Goal: Communication & Community: Answer question/provide support

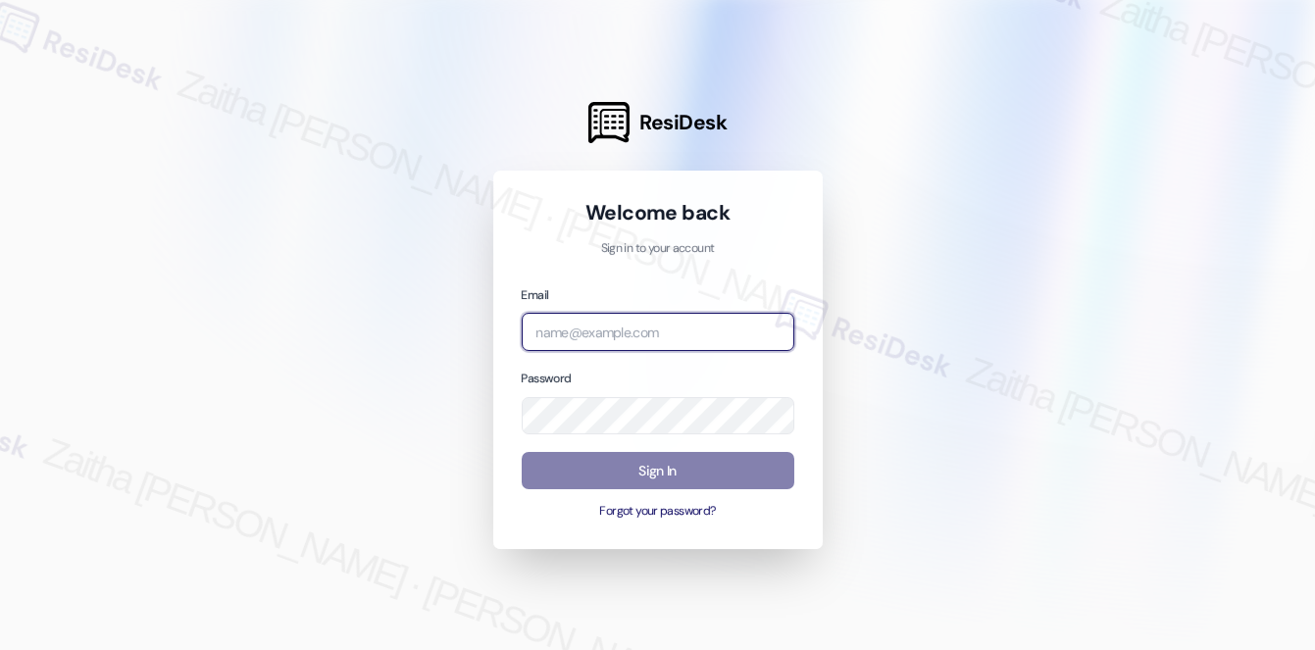
click at [585, 334] on input "email" at bounding box center [658, 332] width 273 height 38
type input "[EMAIL_ADDRESS][PERSON_NAME][DOMAIN_NAME]"
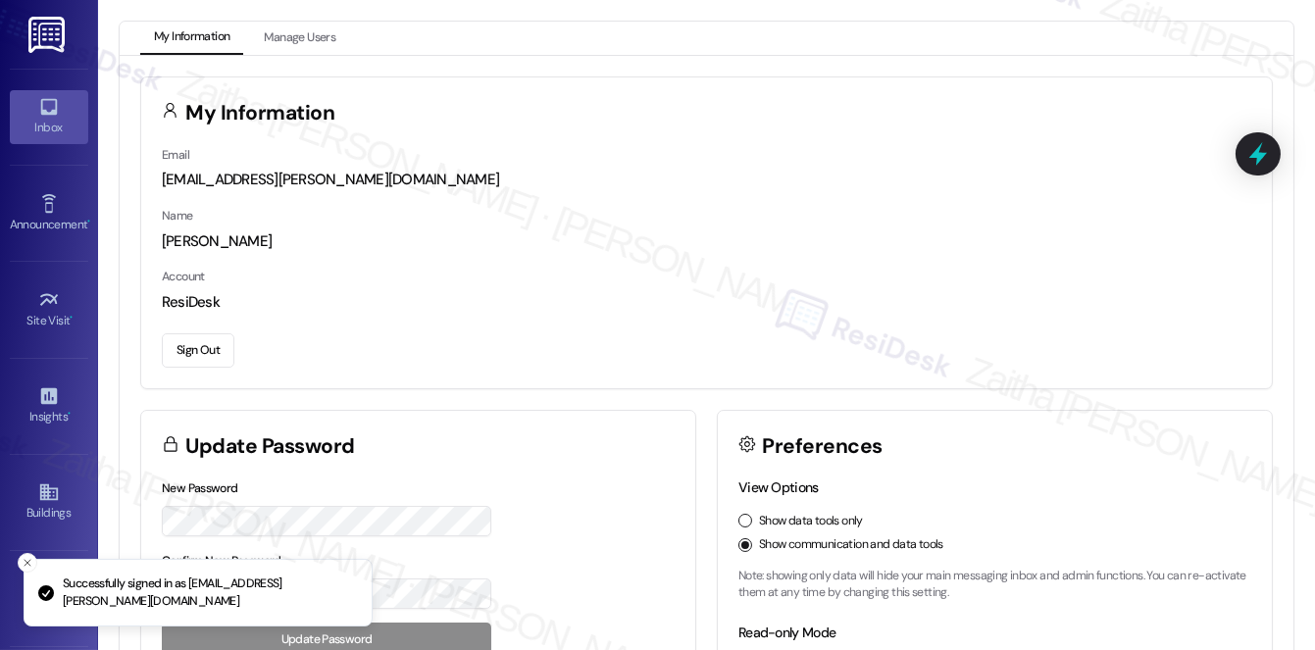
click at [41, 126] on div "Inbox" at bounding box center [49, 128] width 98 height 20
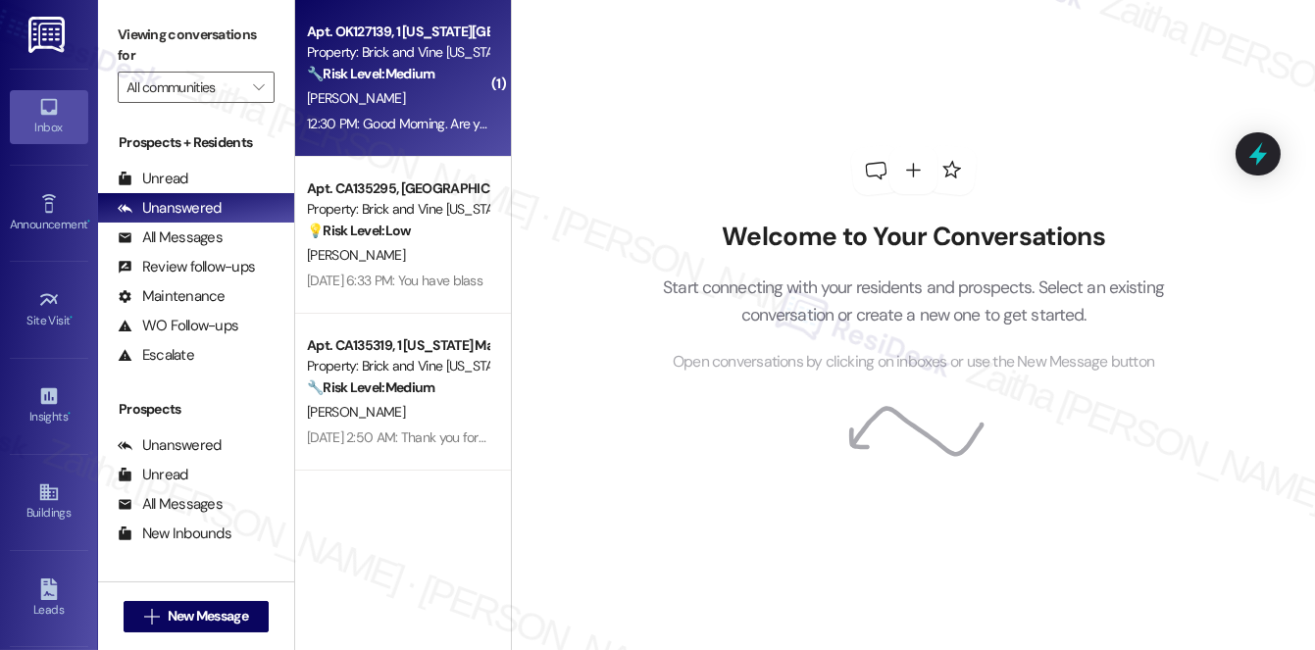
click at [437, 98] on div "[PERSON_NAME]" at bounding box center [397, 98] width 185 height 25
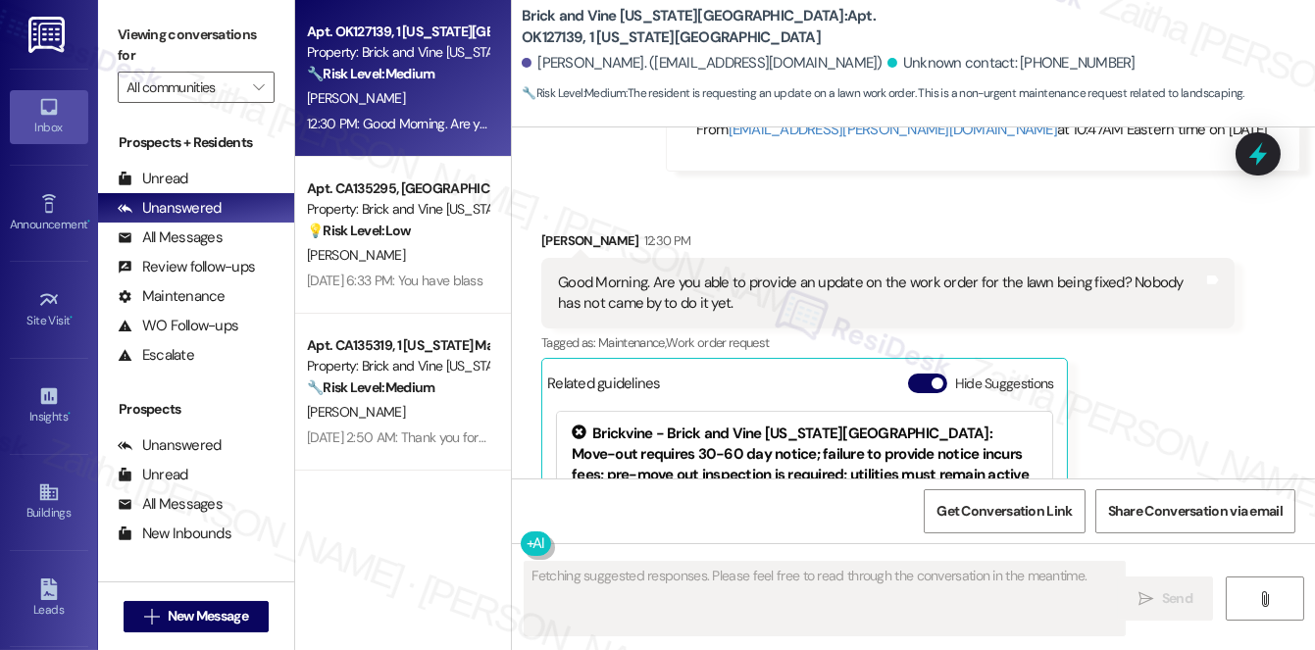
scroll to position [9063, 0]
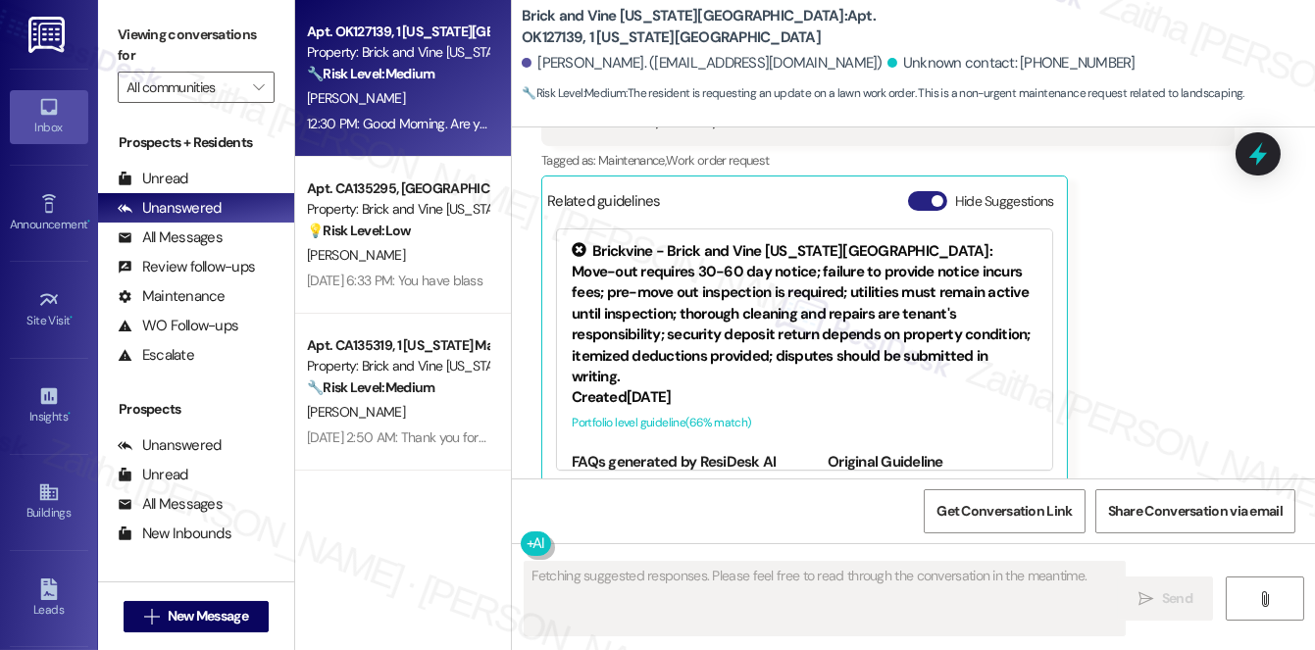
click at [915, 191] on button "Hide Suggestions" at bounding box center [927, 201] width 39 height 20
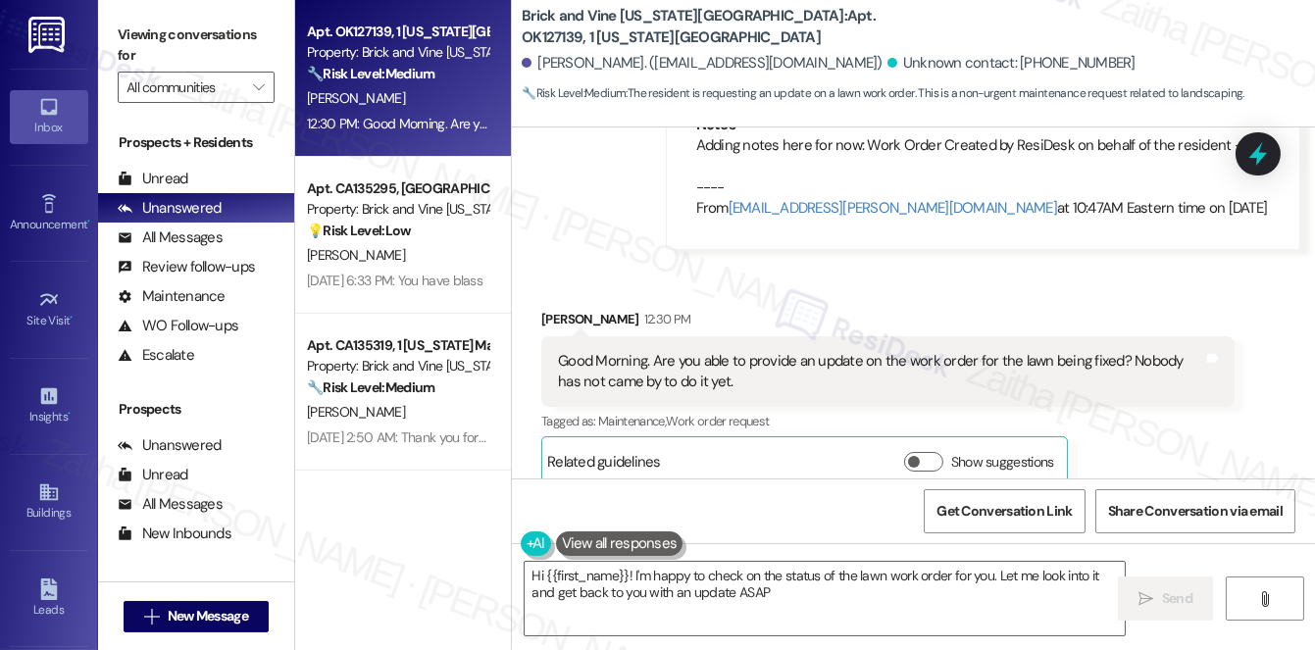
type textarea "Hi {{first_name}}! I'm happy to check on the status of the lawn work order for …"
drag, startPoint x: 535, startPoint y: 62, endPoint x: 612, endPoint y: 57, distance: 76.6
click at [612, 57] on div "[PERSON_NAME]. ([EMAIL_ADDRESS][DOMAIN_NAME])" at bounding box center [702, 63] width 361 height 21
copy div "[PERSON_NAME]."
drag, startPoint x: 616, startPoint y: 65, endPoint x: 788, endPoint y: 64, distance: 172.5
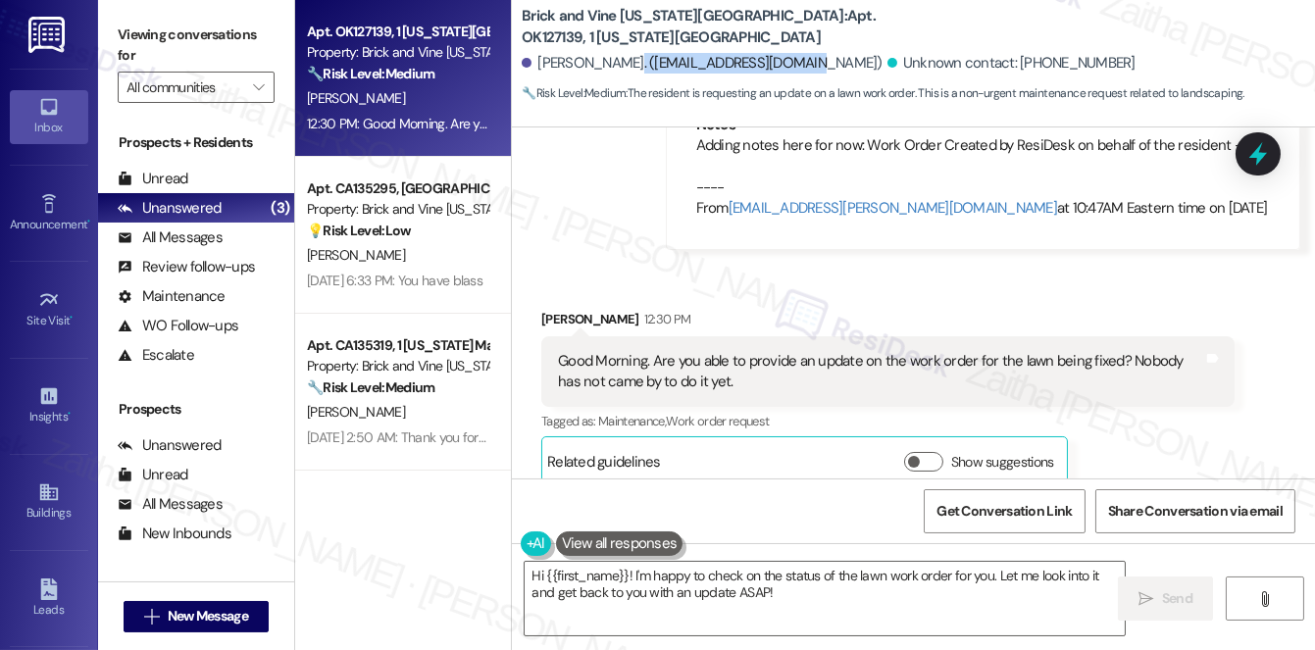
click at [788, 64] on div "[PERSON_NAME]. ([EMAIL_ADDRESS][DOMAIN_NAME])" at bounding box center [702, 63] width 361 height 21
copy div "([EMAIL_ADDRESS][DOMAIN_NAME]"
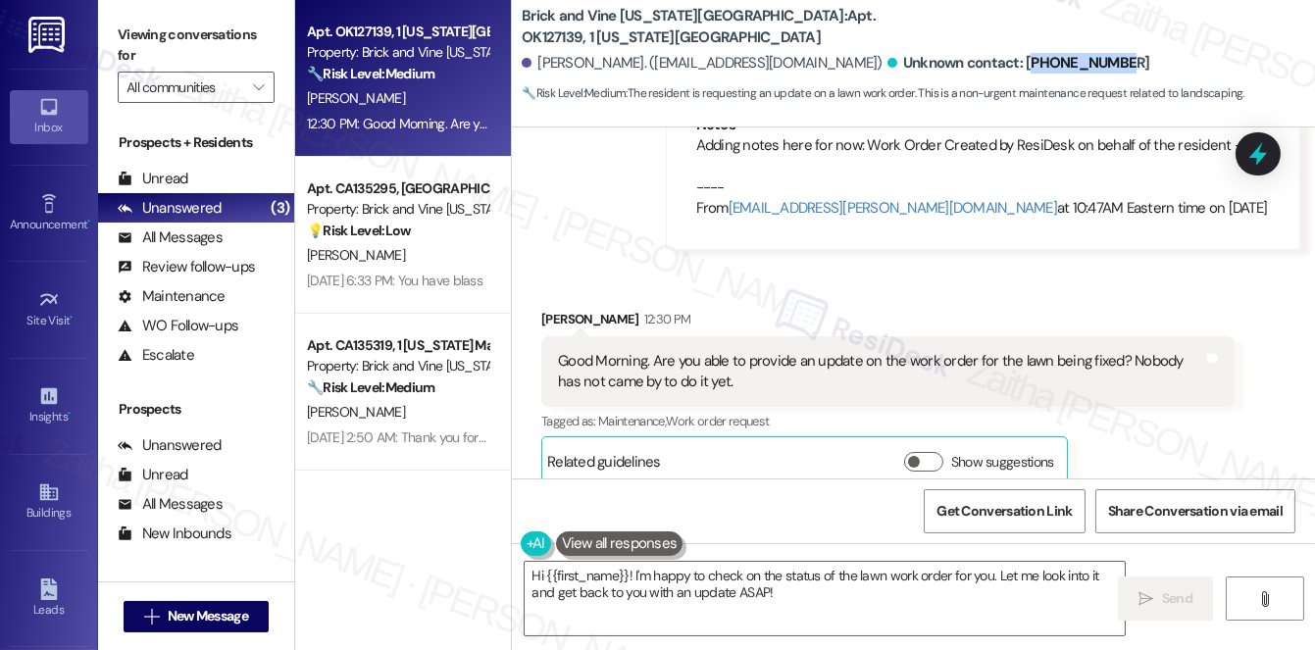
drag, startPoint x: 1015, startPoint y: 58, endPoint x: 941, endPoint y: 63, distance: 73.7
click at [941, 63] on div "[PERSON_NAME]. ([EMAIL_ADDRESS][DOMAIN_NAME]) Unknown contact: [PHONE_NUMBER]" at bounding box center [918, 63] width 793 height 39
copy div "18173084845"
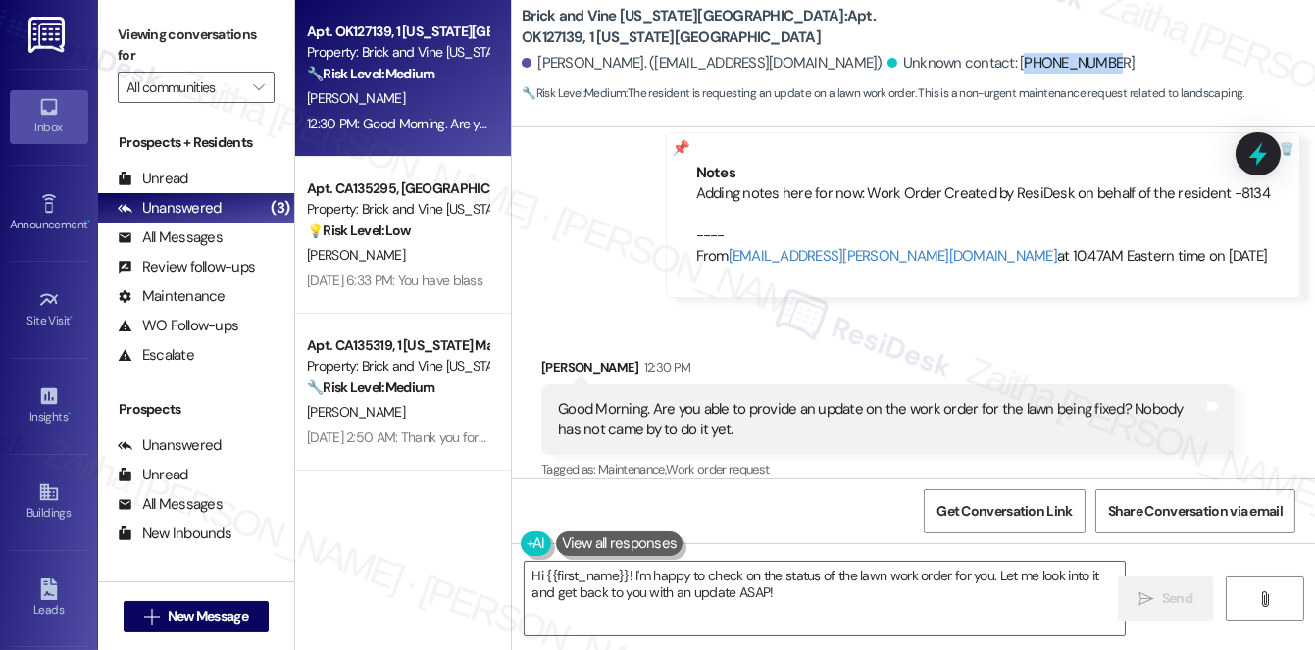
scroll to position [8713, 0]
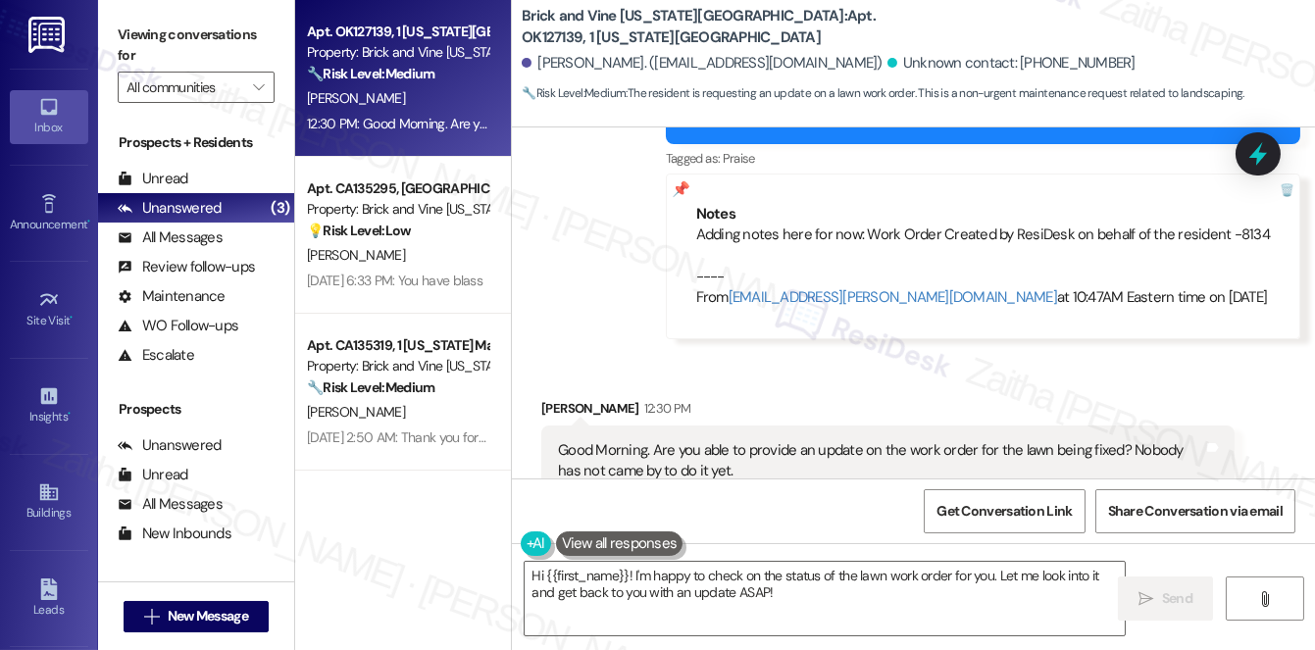
click at [1181, 224] on div "Adding notes here for now: Work Order Created by ResiDesk on behalf of the resi…" at bounding box center [982, 266] width 573 height 84
copy div "8134"
click at [768, 12] on b "Brick and Vine [US_STATE][GEOGRAPHIC_DATA]: Apt. OK127139, 1 [US_STATE][GEOGRAP…" at bounding box center [718, 27] width 392 height 42
click at [769, 14] on b "Brick and Vine [US_STATE][GEOGRAPHIC_DATA]: Apt. OK127139, 1 [US_STATE][GEOGRAP…" at bounding box center [718, 27] width 392 height 42
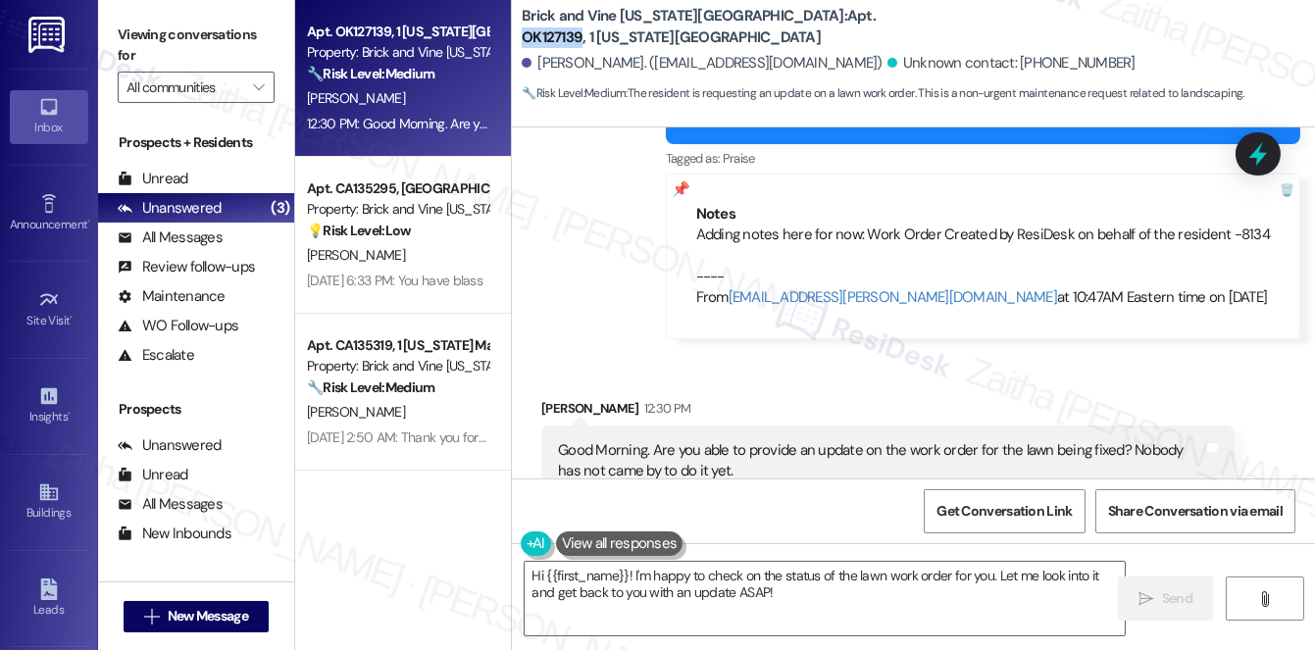
copy b "OK127139"
click at [49, 482] on icon at bounding box center [49, 492] width 22 height 22
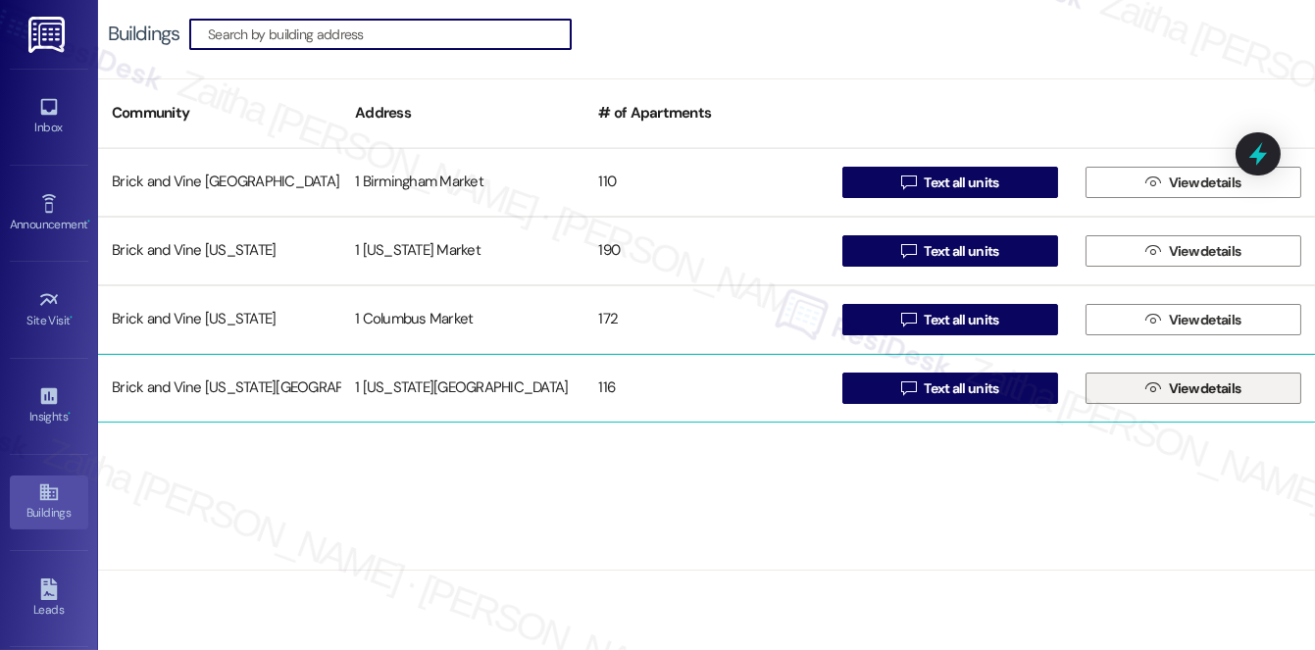
click at [1180, 390] on span "View details" at bounding box center [1205, 388] width 73 height 21
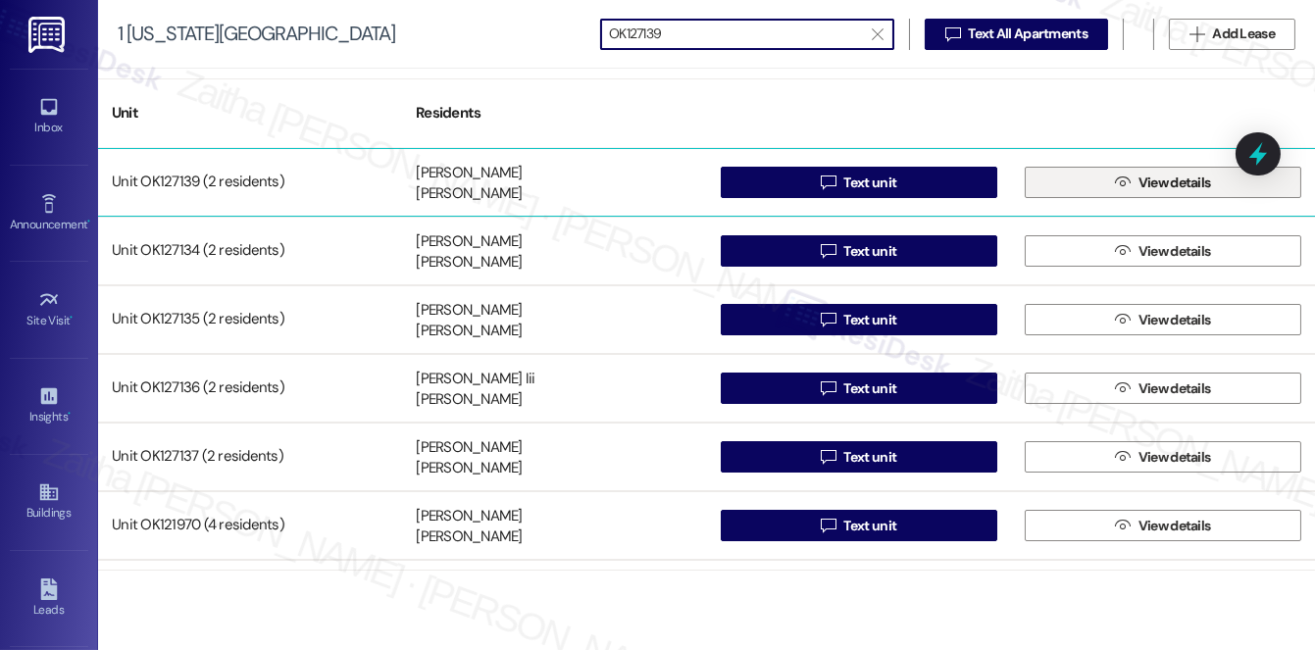
type input "OK127139"
click at [1176, 187] on span "View details" at bounding box center [1174, 183] width 73 height 21
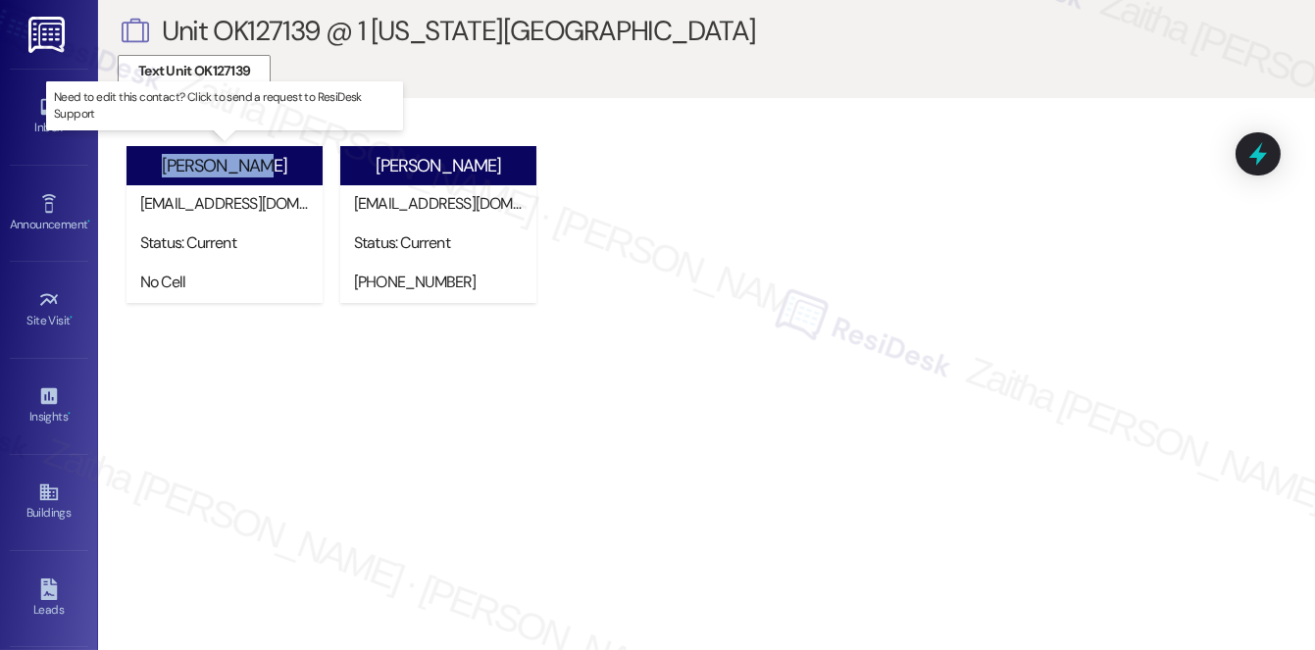
drag, startPoint x: 158, startPoint y: 165, endPoint x: 294, endPoint y: 165, distance: 136.3
click at [294, 165] on div "[PERSON_NAME]" at bounding box center [224, 165] width 196 height 39
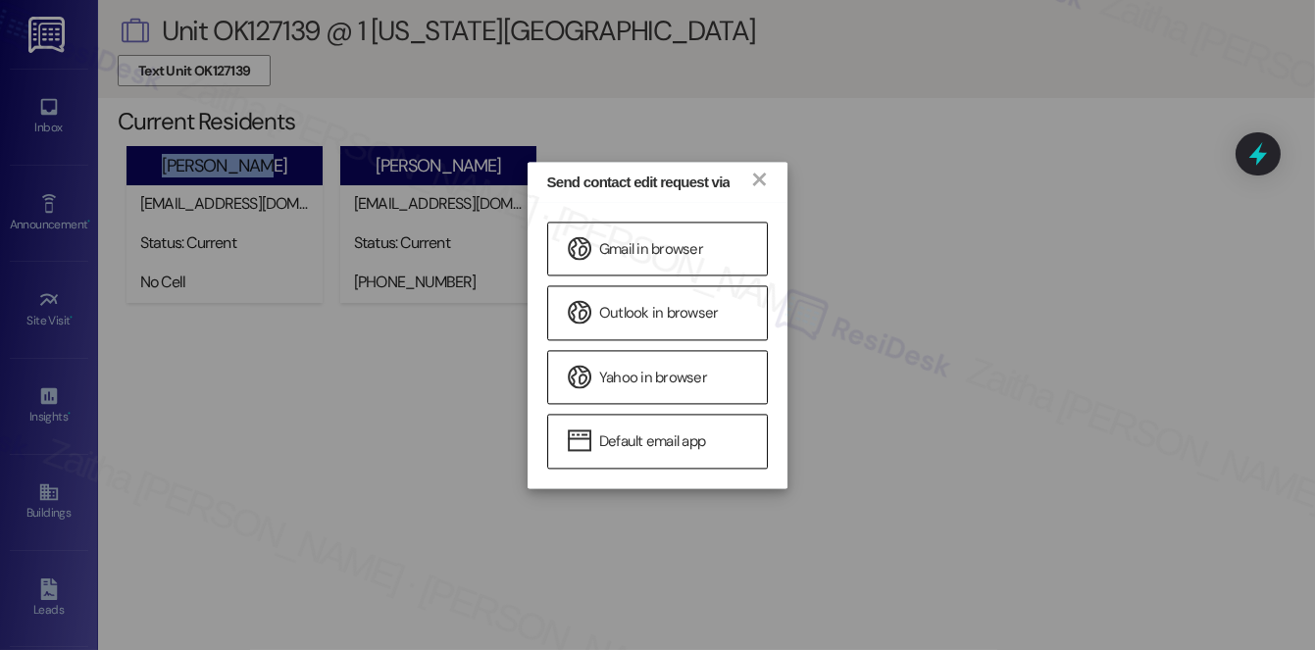
copy div "[PERSON_NAME]"
click at [1025, 237] on div "Send contact edit request via × Gmail in browser Outlook in browser Yahoo in br…" at bounding box center [657, 325] width 1315 height 650
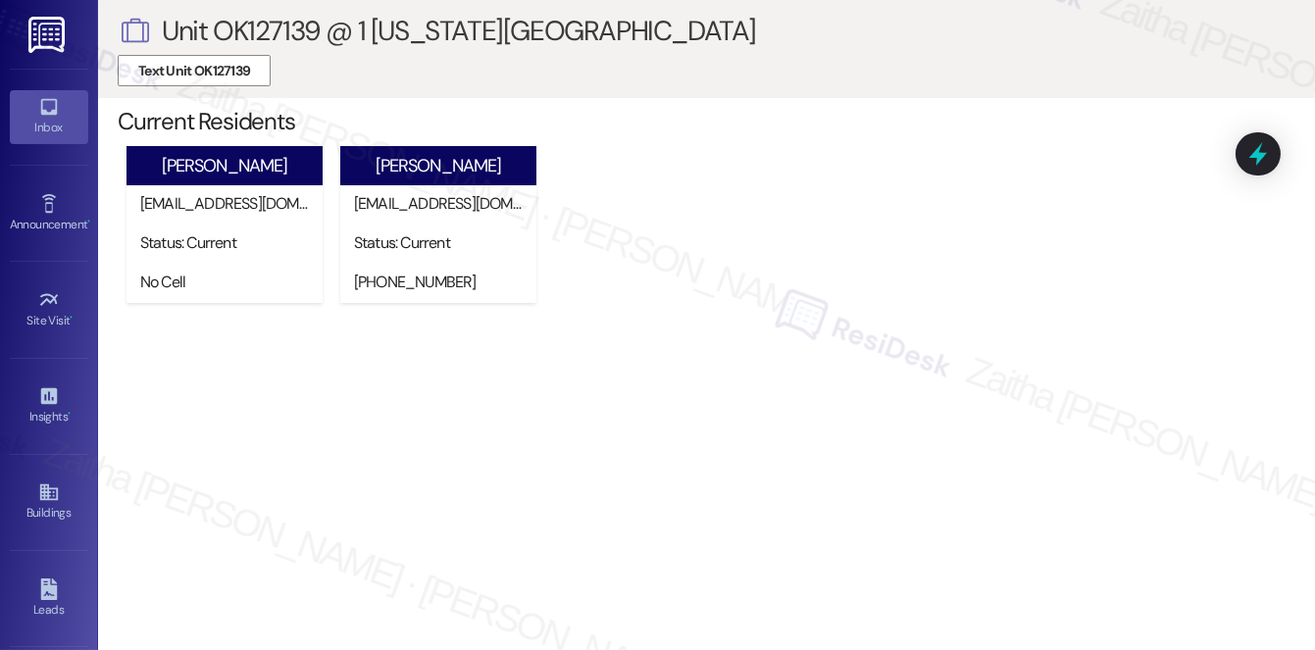
click at [39, 118] on div "Inbox" at bounding box center [49, 128] width 98 height 20
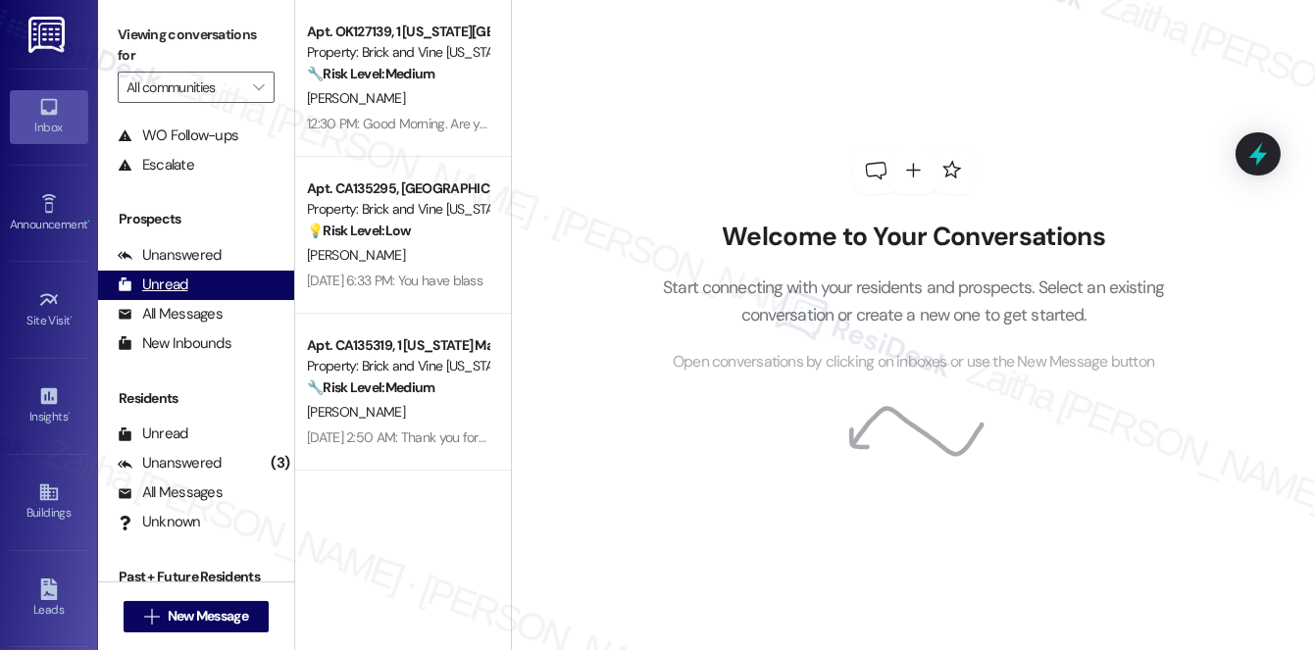
scroll to position [233, 0]
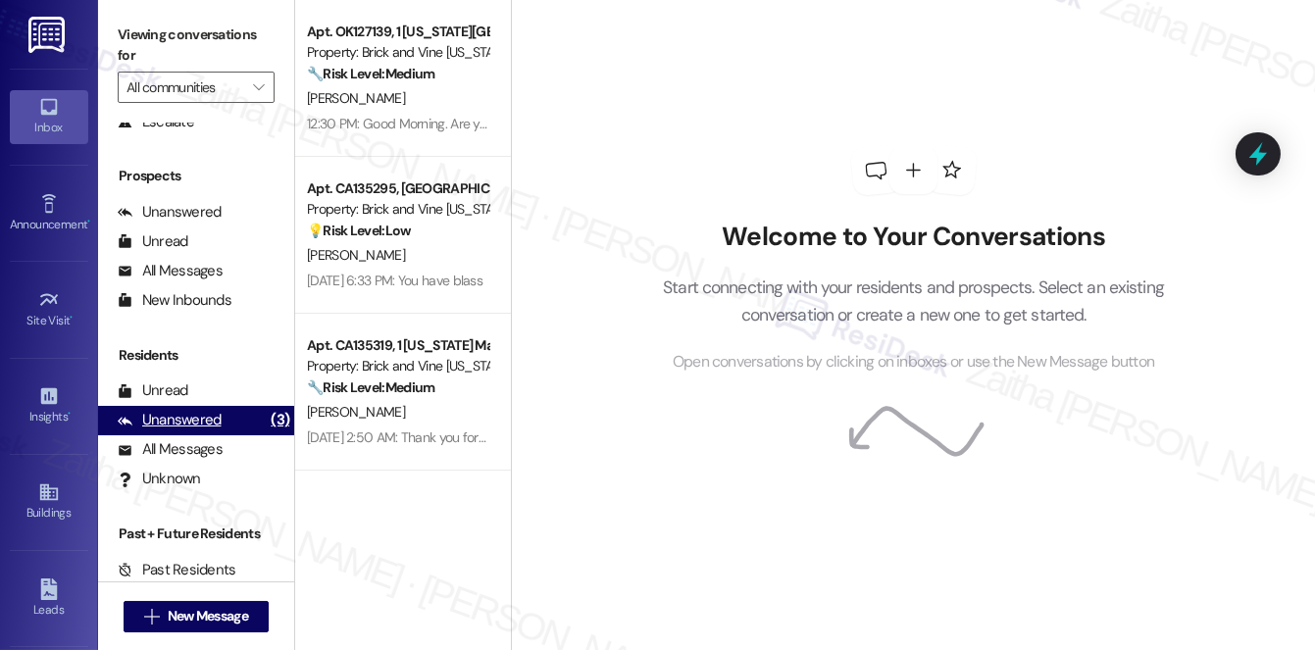
click at [189, 424] on div "Unanswered" at bounding box center [170, 420] width 104 height 21
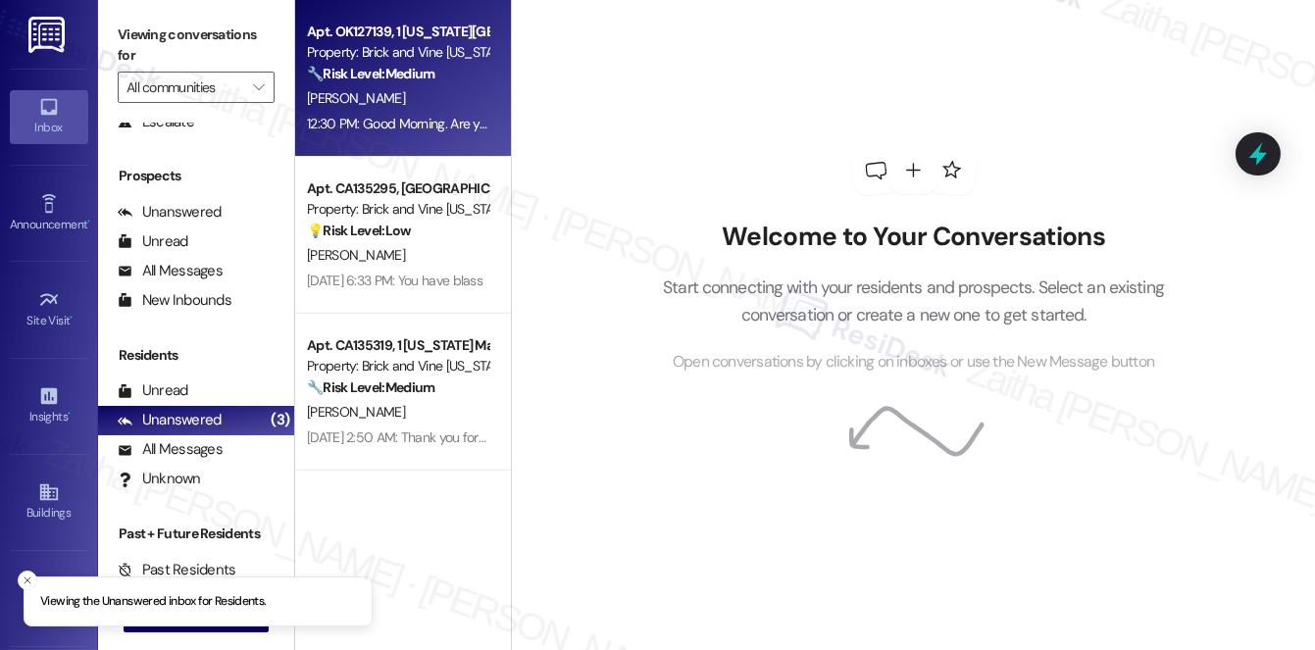
click at [426, 106] on div "[PERSON_NAME]" at bounding box center [397, 98] width 185 height 25
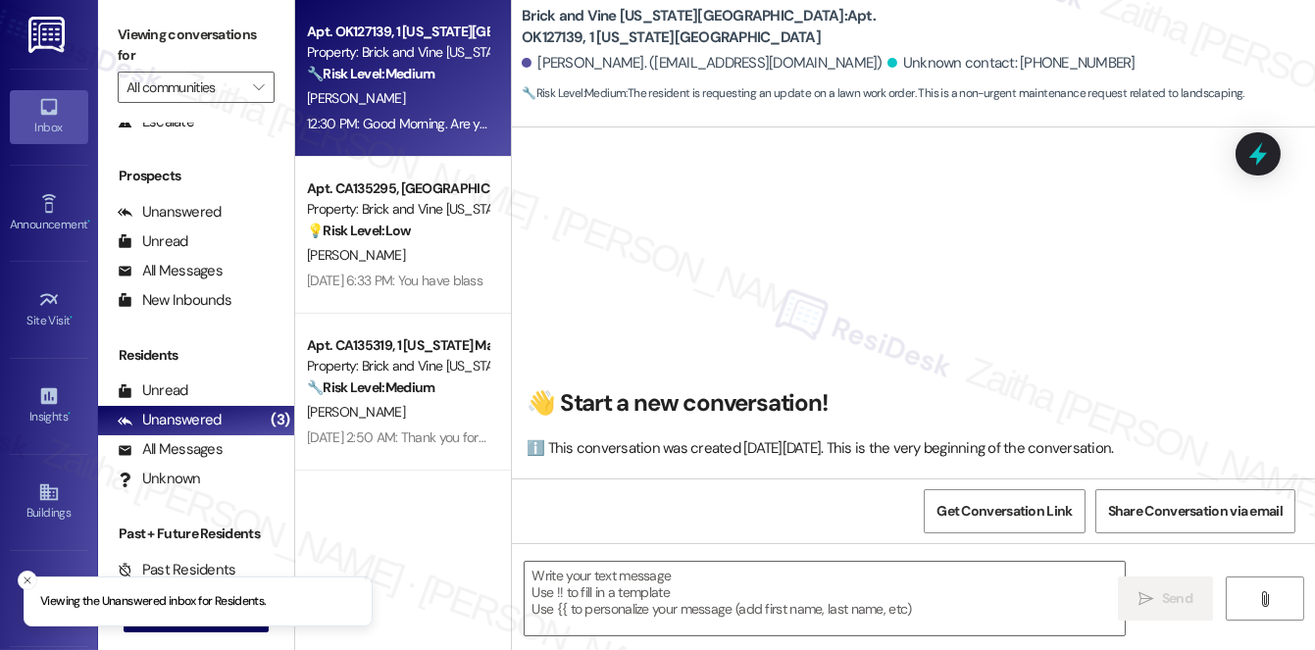
scroll to position [9063, 0]
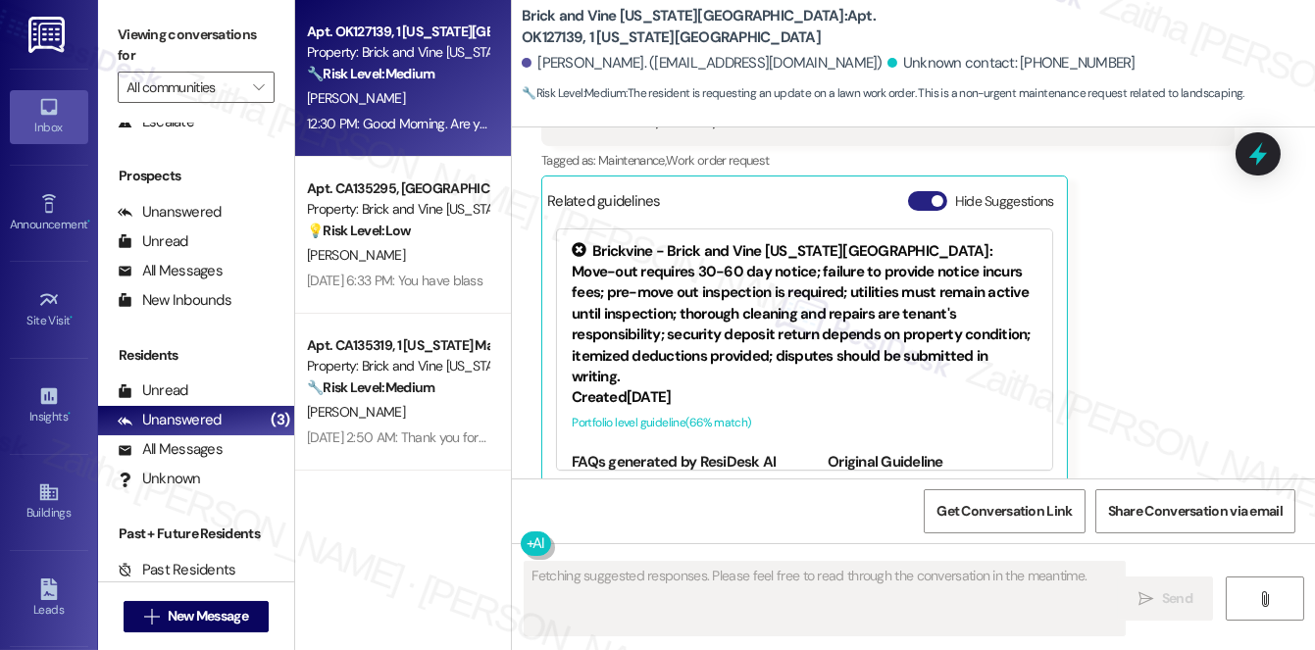
click at [921, 191] on button "Hide Suggestions" at bounding box center [927, 201] width 39 height 20
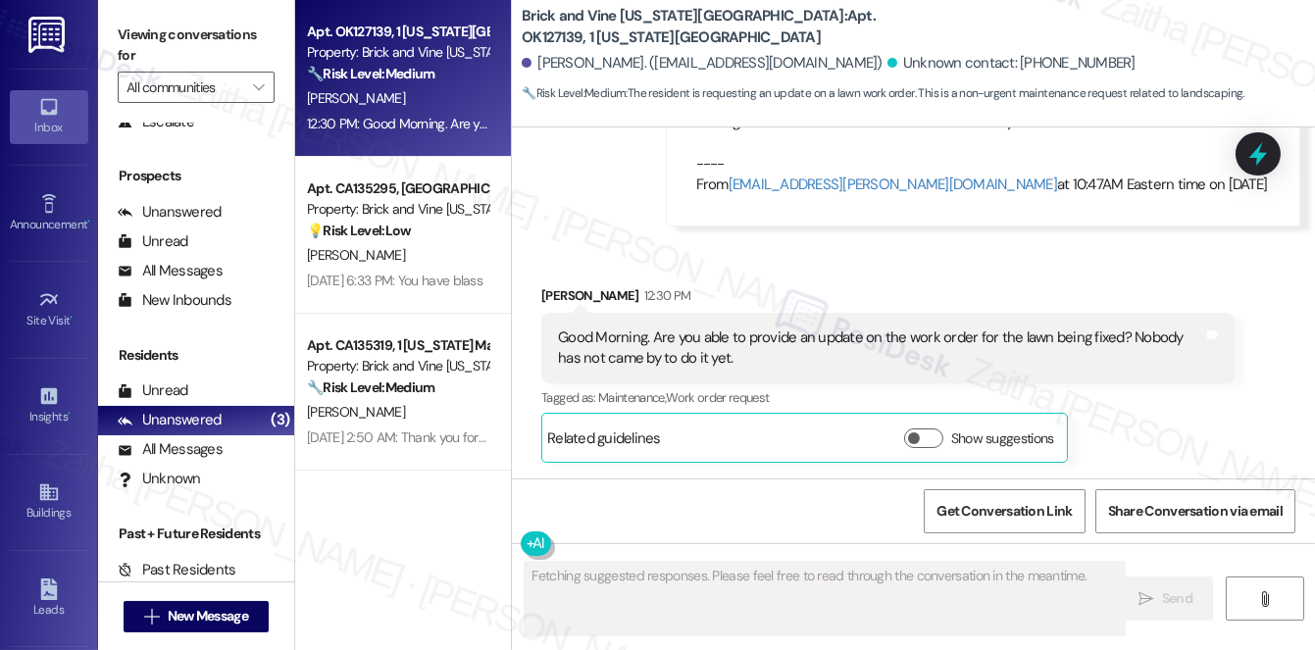
scroll to position [8802, 0]
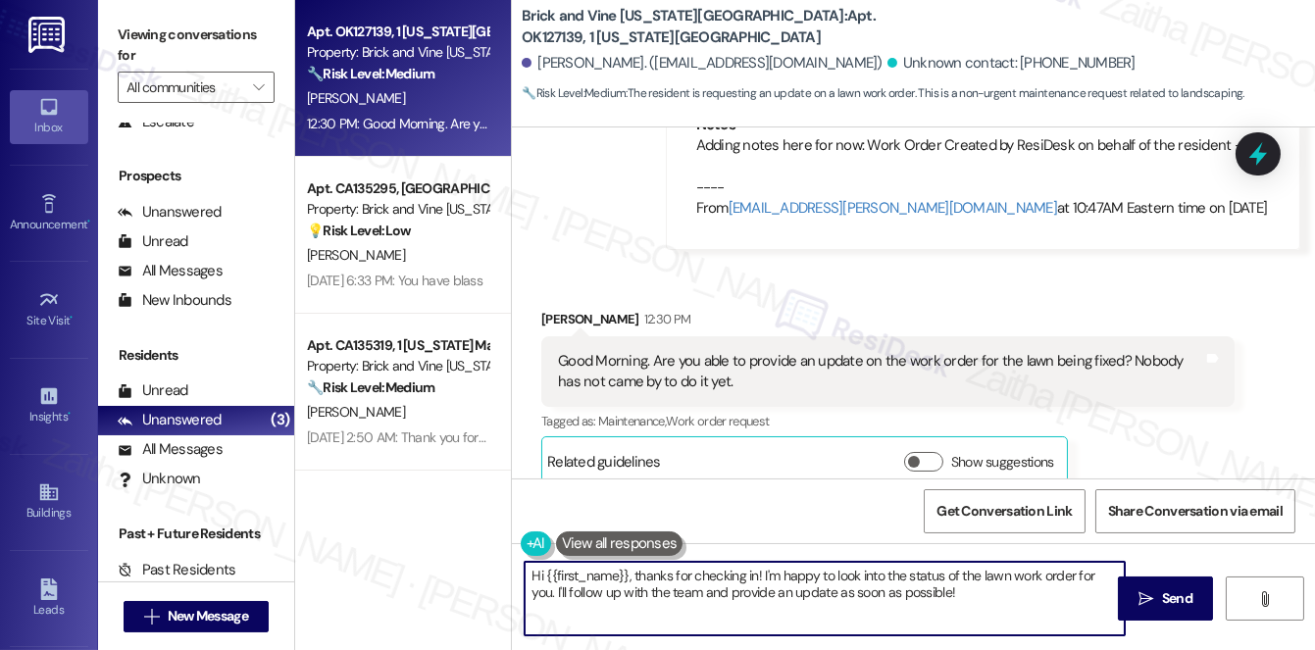
click at [914, 596] on textarea "Hi {{first_name}}, thanks for checking in! I'm happy to look into the status of…" at bounding box center [824, 599] width 600 height 74
click at [915, 596] on textarea "Hi {{first_name}}, thanks for checking in! I'm happy to look into the status of…" at bounding box center [824, 599] width 600 height 74
click at [558, 309] on div "[PERSON_NAME] 12:30 PM" at bounding box center [887, 322] width 693 height 27
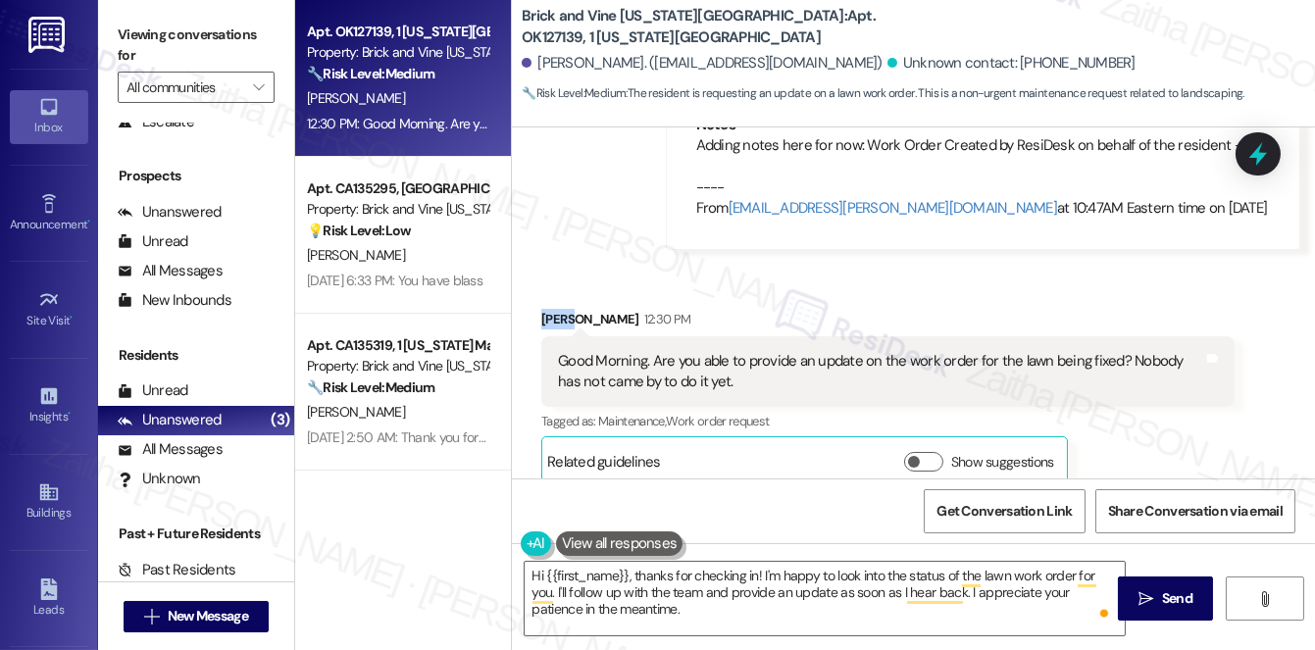
click at [558, 309] on div "[PERSON_NAME] 12:30 PM" at bounding box center [887, 322] width 693 height 27
copy div "[PERSON_NAME]"
click at [616, 572] on textarea "Hi {{first_name}}, thanks for checking in! I'm happy to look into the status of…" at bounding box center [824, 599] width 600 height 74
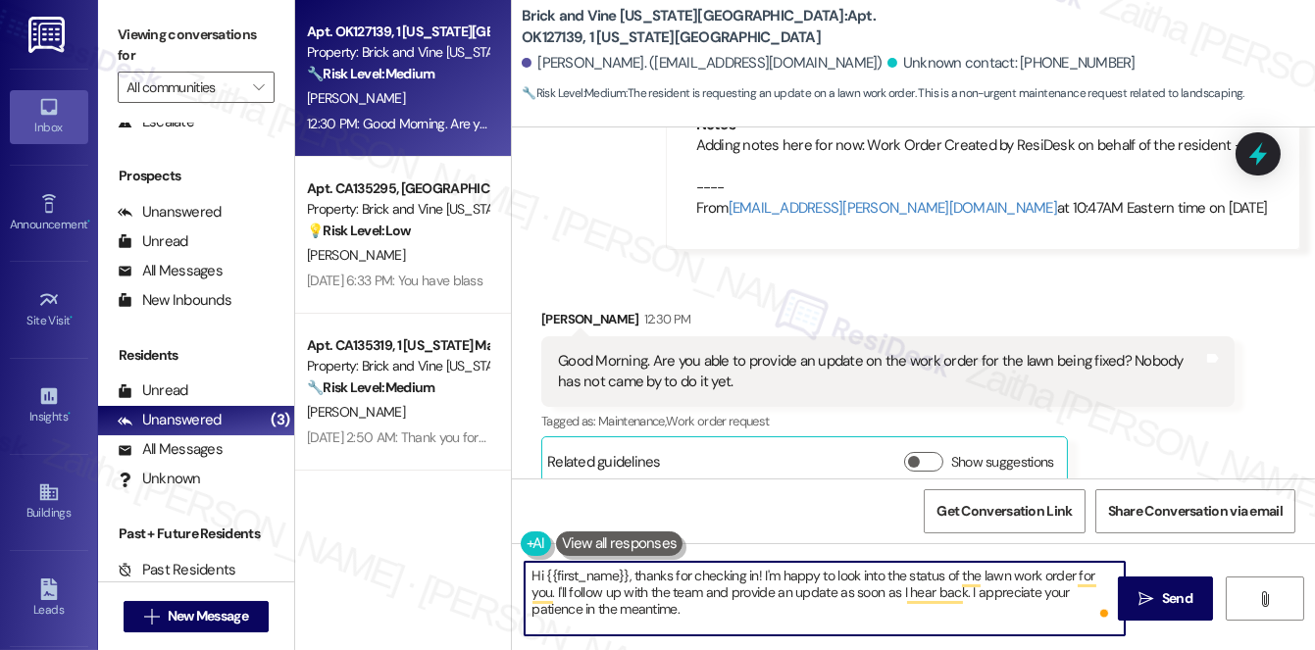
click at [616, 572] on textarea "Hi {{first_name}}, thanks for checking in! I'm happy to look into the status of…" at bounding box center [824, 599] width 600 height 74
click at [609, 571] on textarea "Hi {{first_name}}, thanks for checking in! I'm happy to look into the status of…" at bounding box center [824, 599] width 600 height 74
paste textarea "[PERSON_NAME]"
type textarea "Hi [PERSON_NAME], thanks for checking in! I'm happy to look into the status of …"
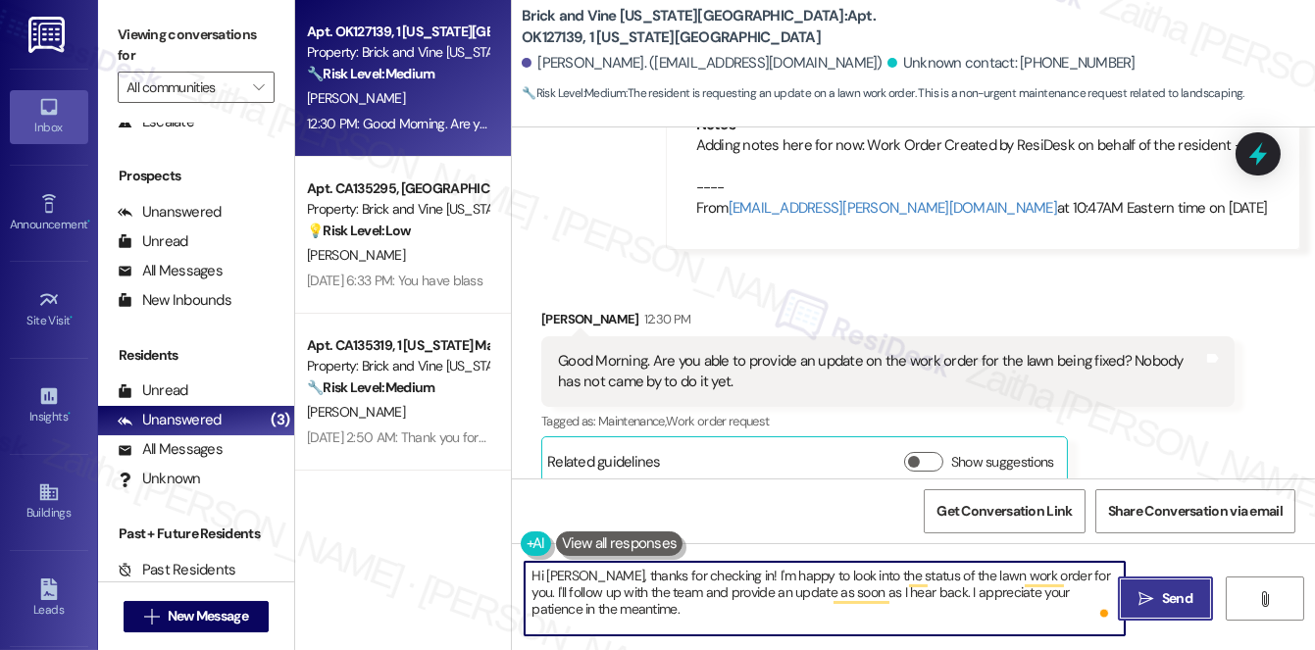
click at [1166, 596] on span "Send" at bounding box center [1177, 598] width 30 height 21
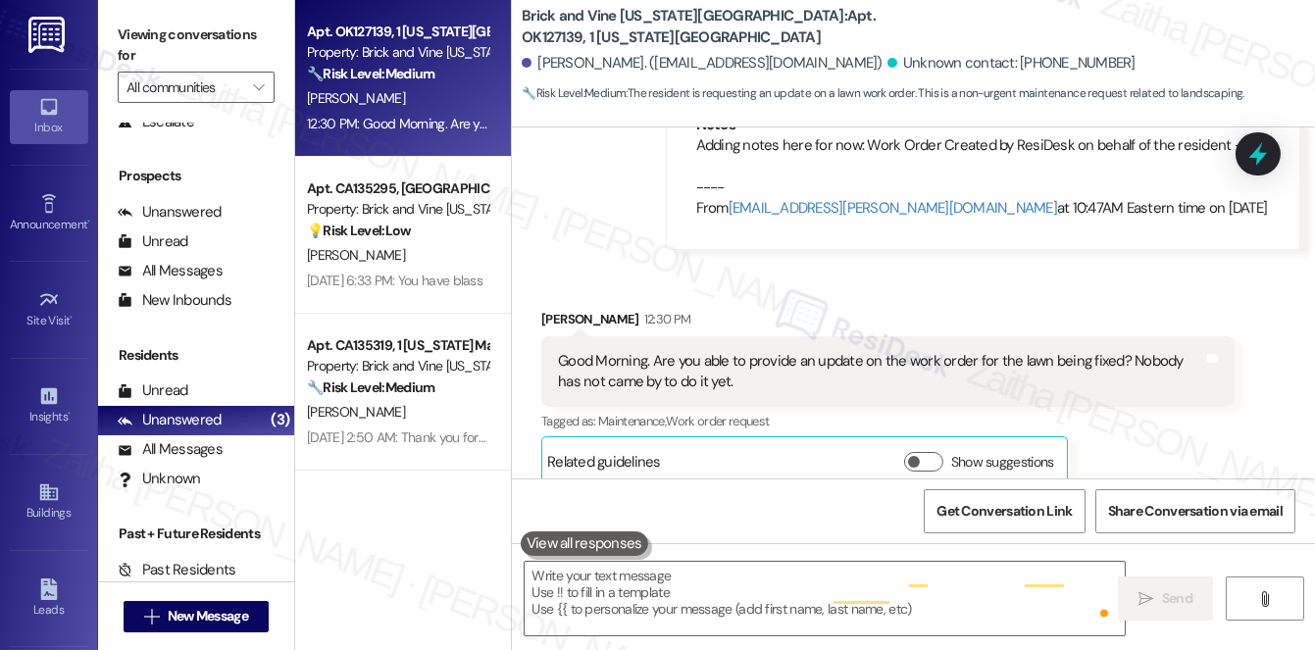
scroll to position [8801, 0]
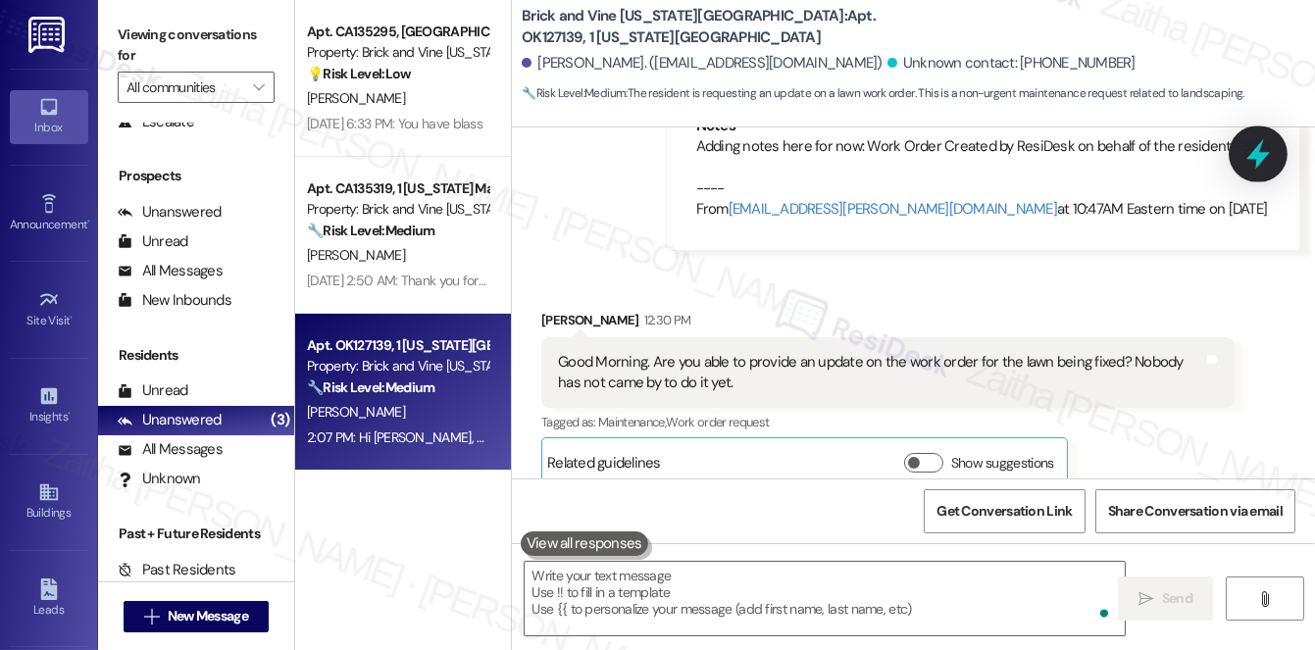
click at [1244, 155] on icon at bounding box center [1257, 153] width 33 height 33
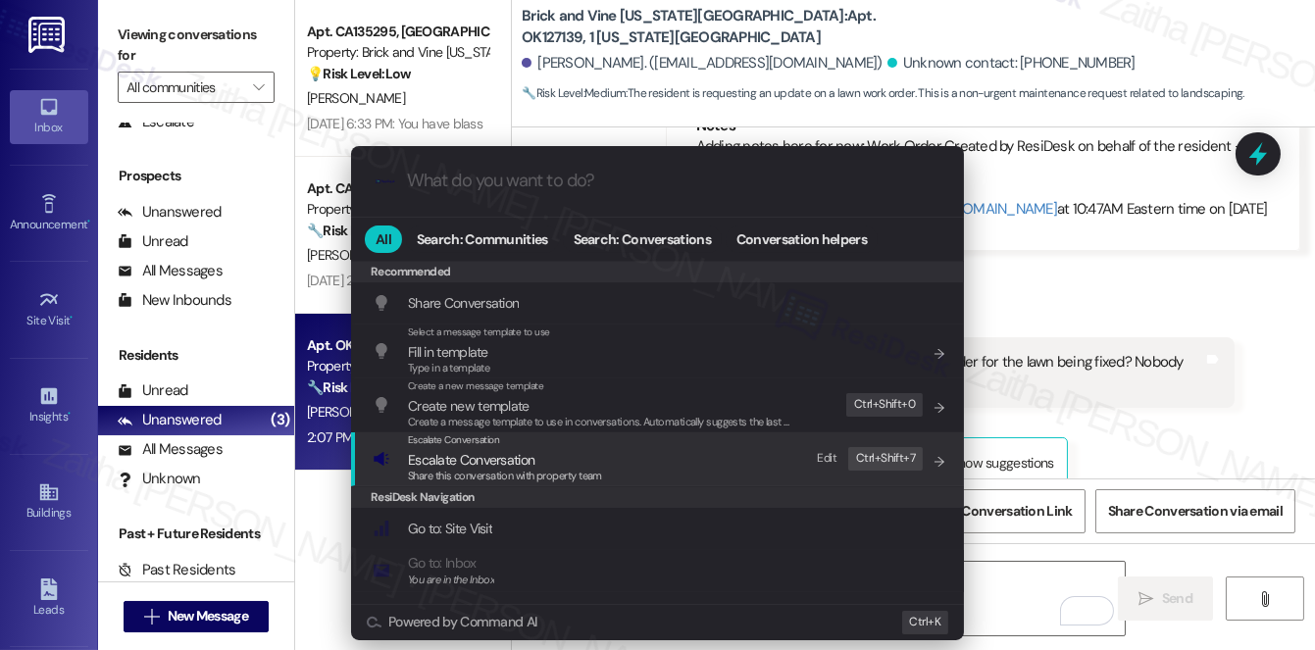
click at [457, 451] on span "Escalate Conversation" at bounding box center [471, 460] width 126 height 18
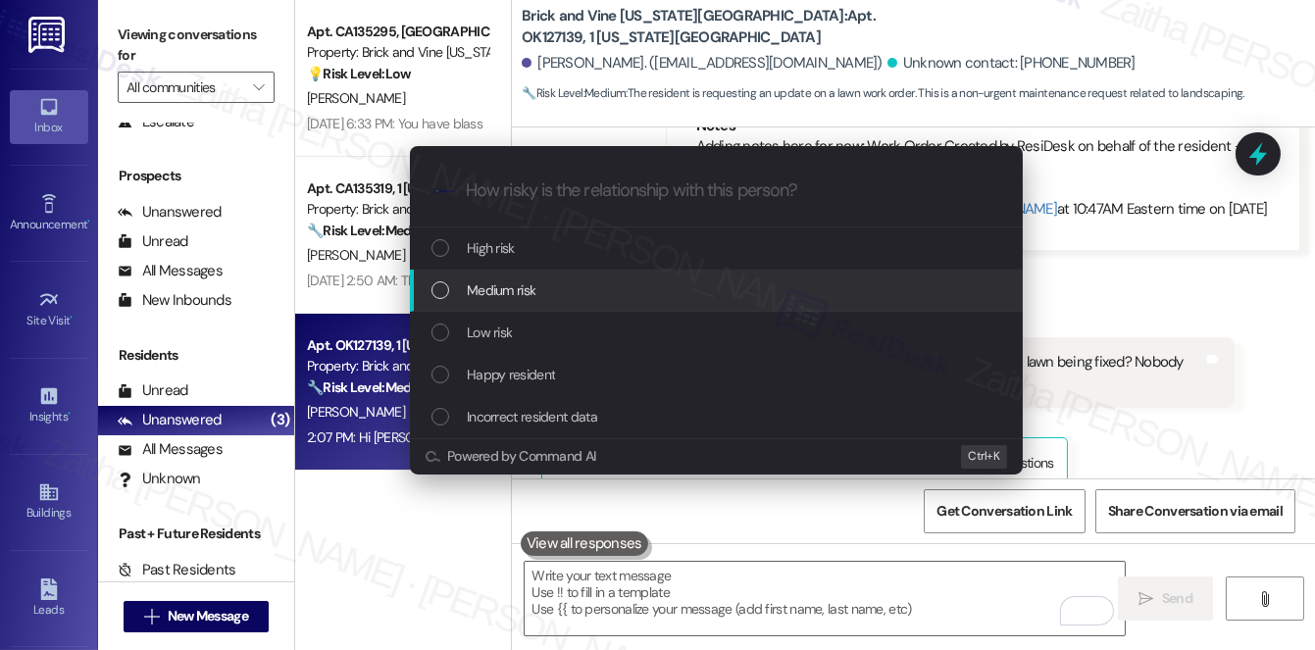
click at [547, 290] on div "Medium risk" at bounding box center [717, 290] width 573 height 22
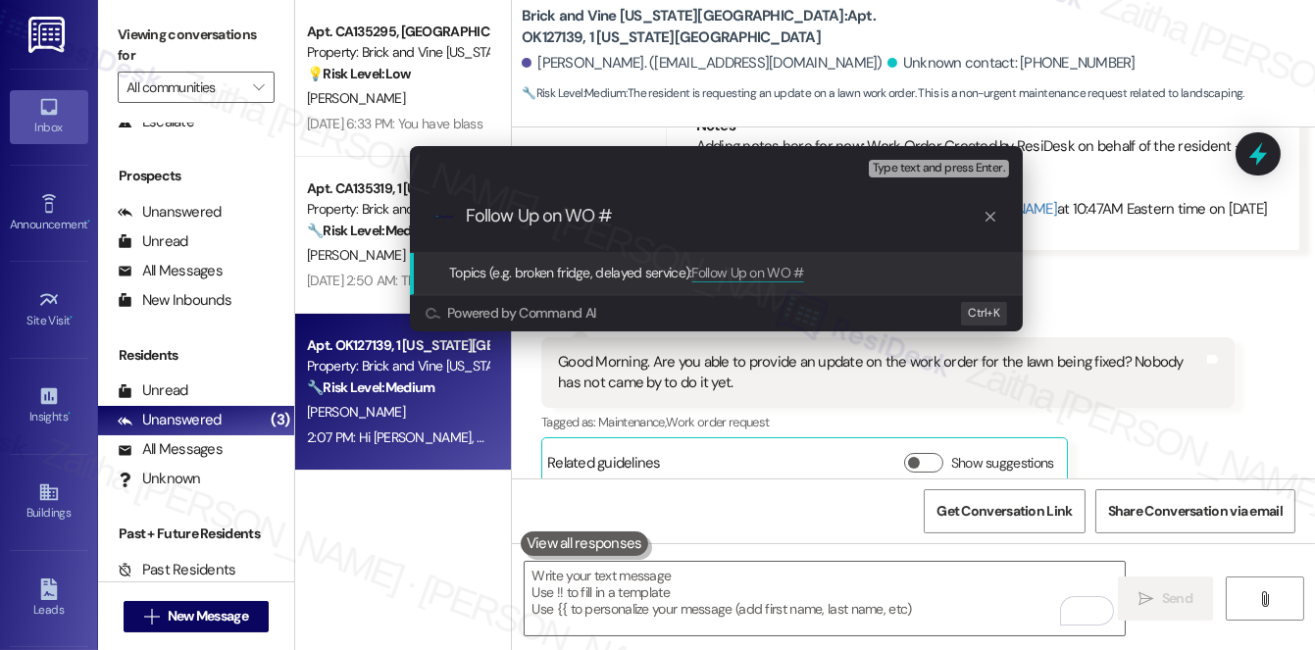
paste input "8134"
click at [612, 209] on input "Follow Up on WO # 8134" at bounding box center [724, 216] width 517 height 21
click at [659, 217] on input "Follow Up on WO #8134" at bounding box center [724, 216] width 517 height 21
click at [651, 223] on input "Follow Up on WO #8134 created" at bounding box center [724, 216] width 517 height 21
click at [752, 213] on input "Follow Up on WO #8134 Created" at bounding box center [724, 216] width 517 height 21
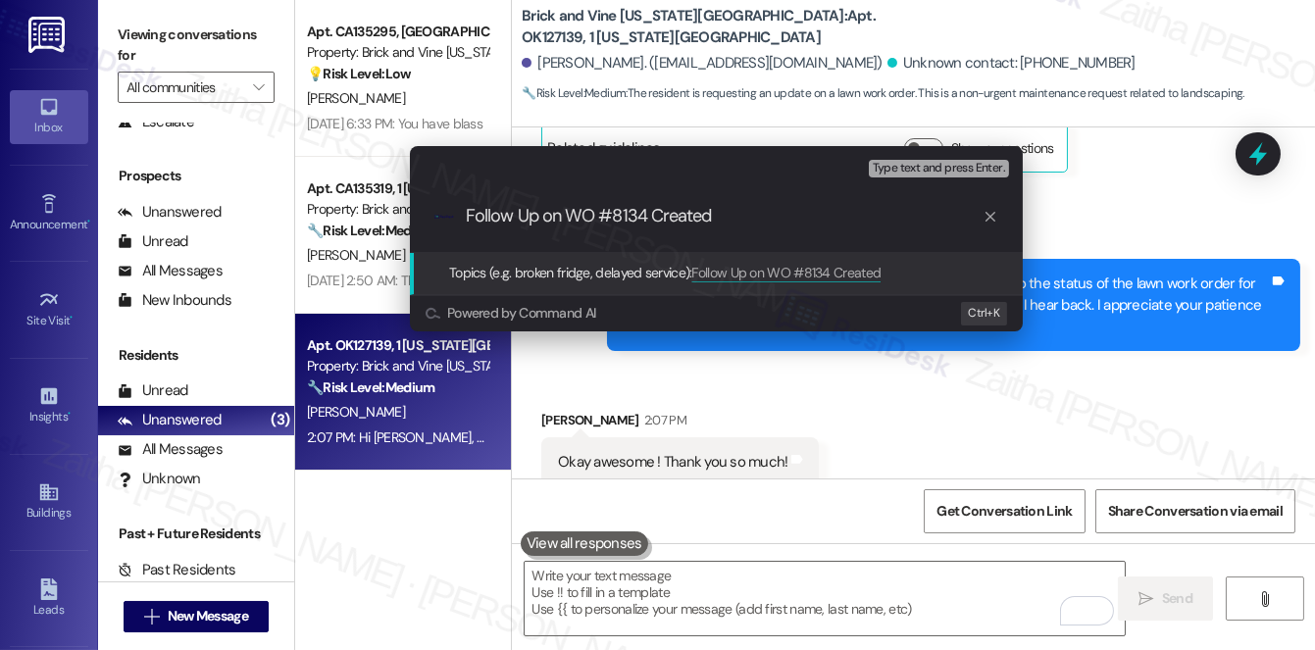
scroll to position [9118, 0]
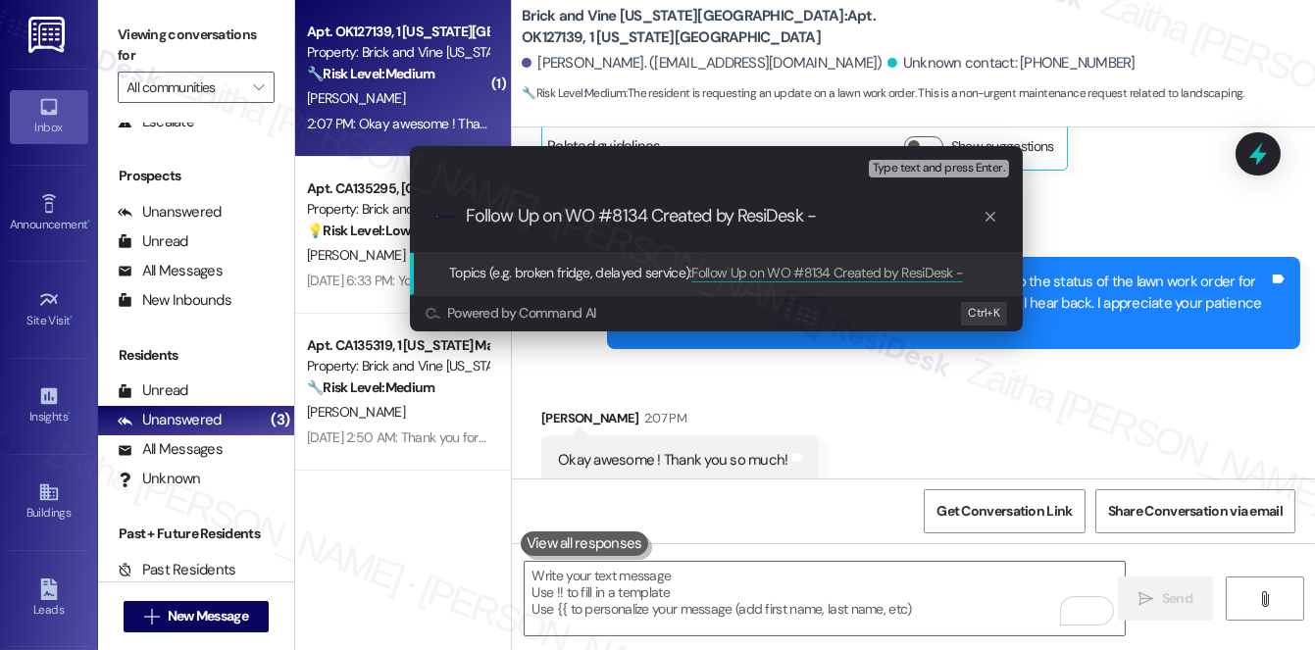
paste input "Replace Sod"
type input "Follow Up on WO #8134 Created by ResiDesk -Replace Sod"
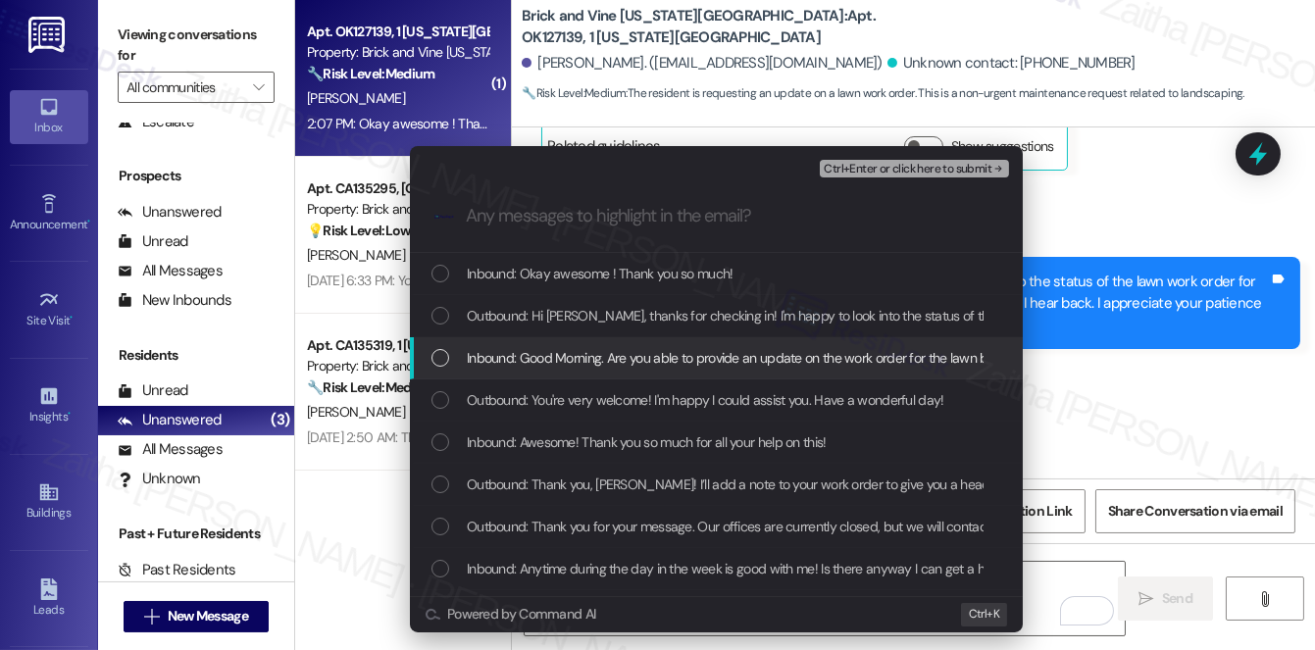
click at [695, 348] on span "Inbound: Good Morning. Are you able to provide an update on the work order for …" at bounding box center [865, 358] width 797 height 22
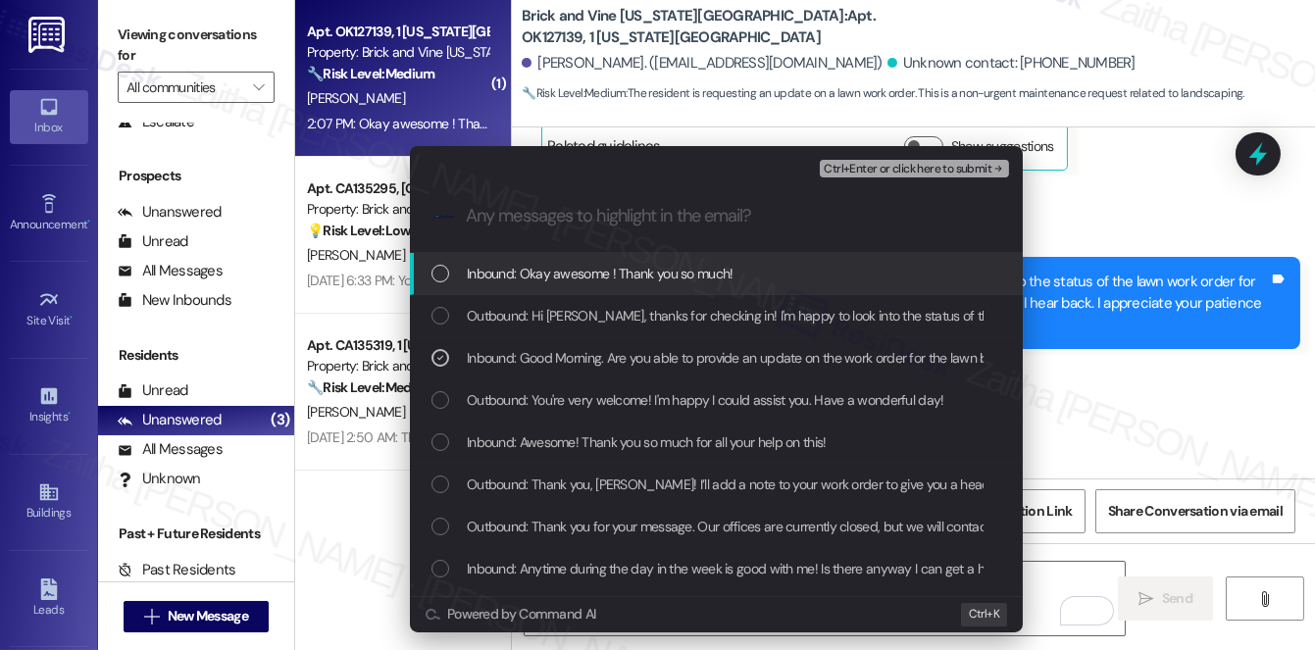
click at [935, 166] on span "Ctrl+Enter or click here to submit" at bounding box center [907, 170] width 168 height 14
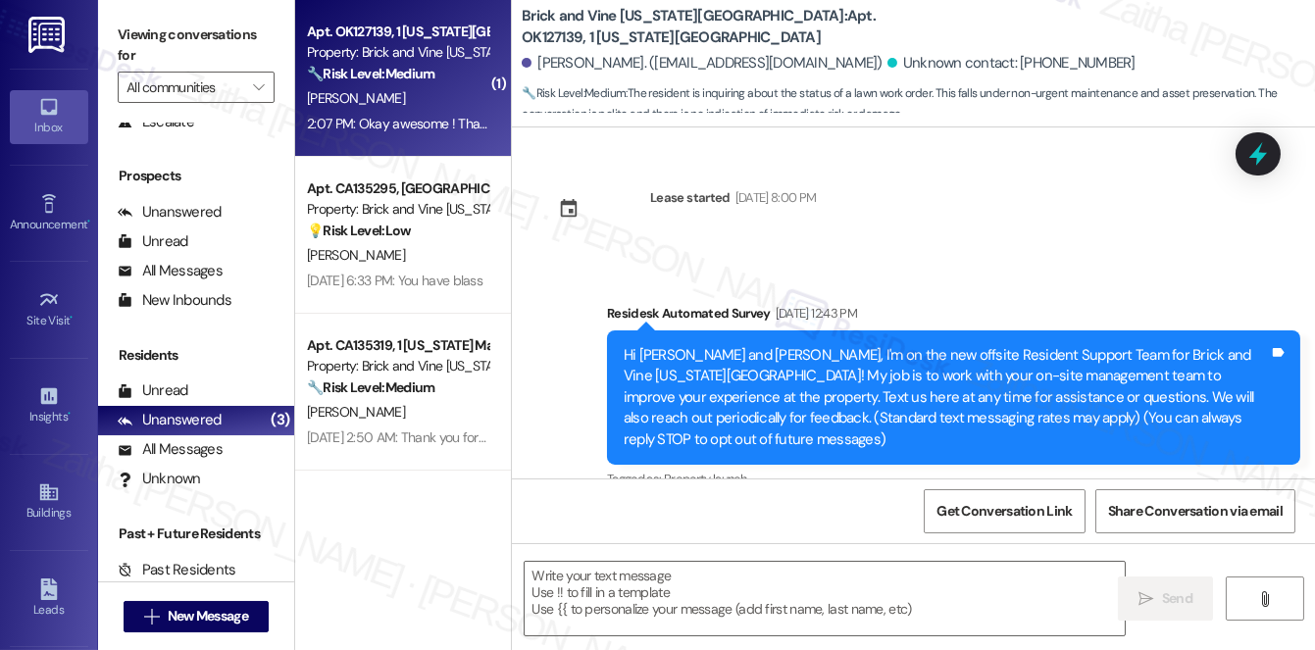
scroll to position [9176, 0]
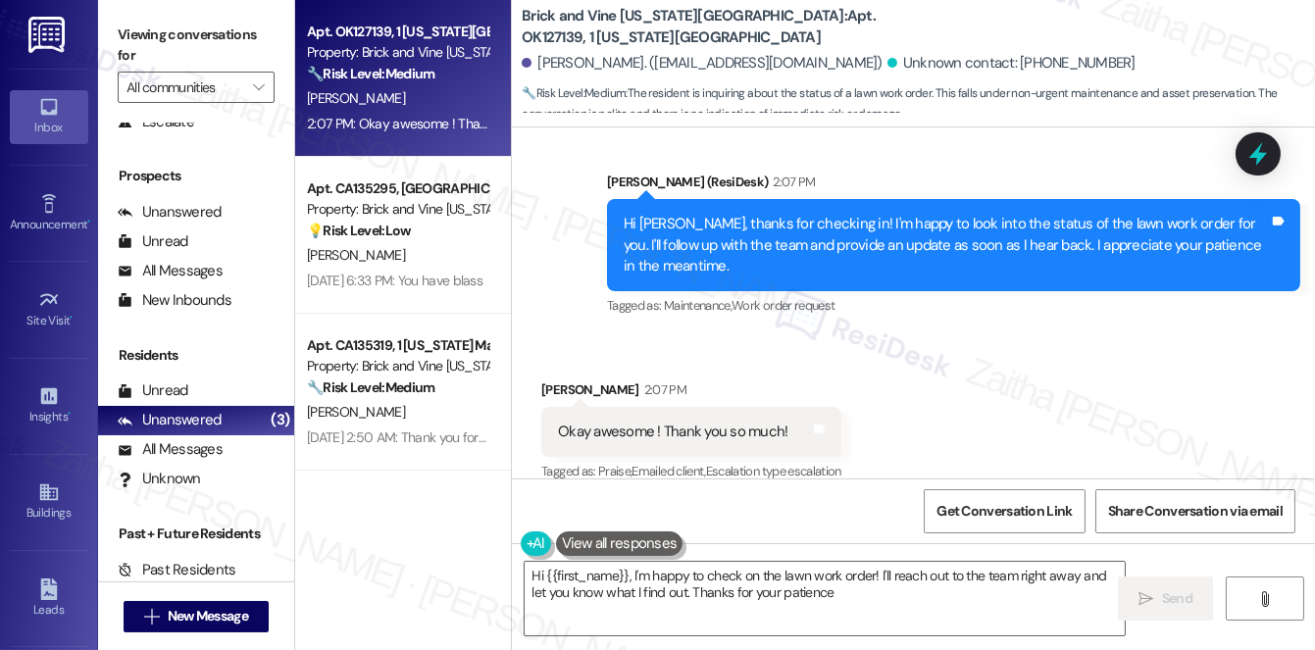
type textarea "Hi {{first_name}}, I'm happy to check on the lawn work order! I'll reach out to…"
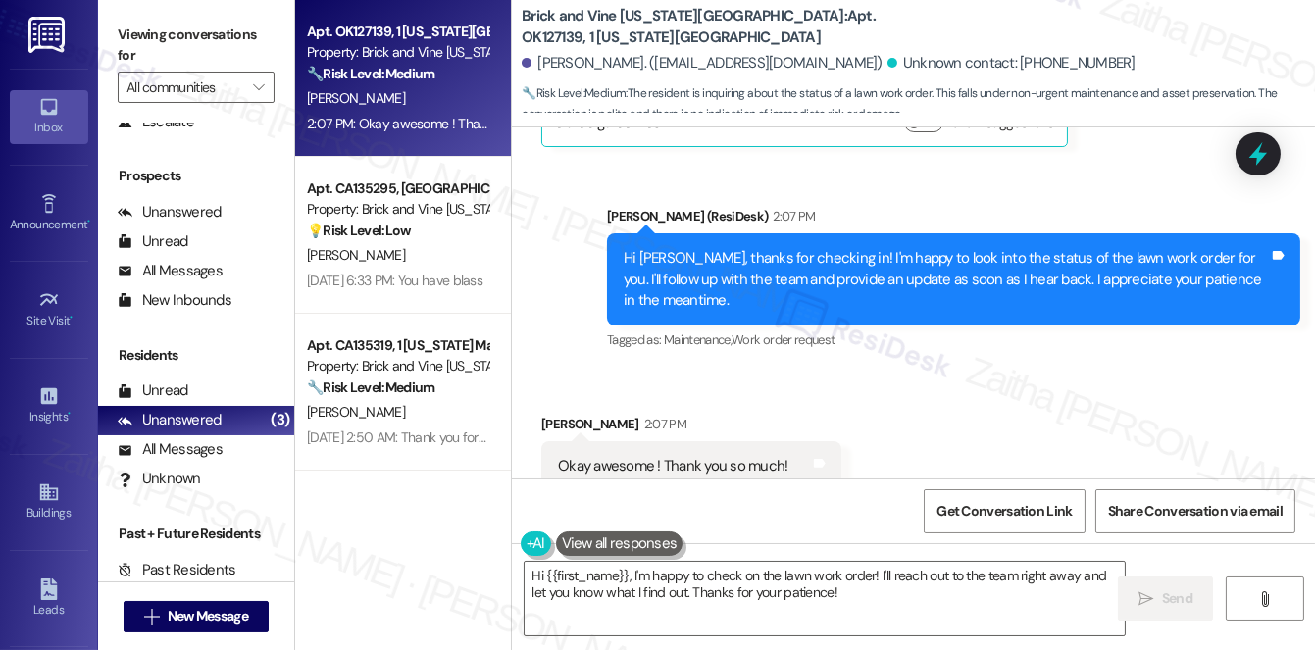
scroll to position [9087, 0]
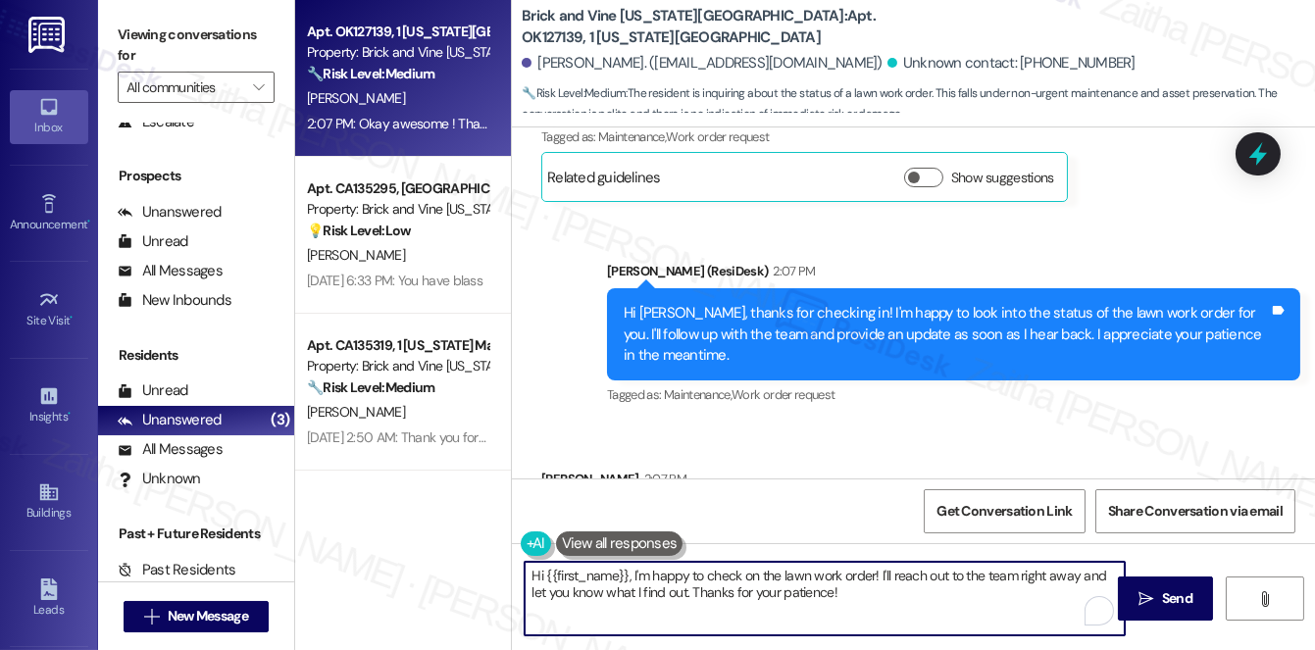
drag, startPoint x: 526, startPoint y: 574, endPoint x: 865, endPoint y: 606, distance: 339.7
click at [865, 606] on textarea "Hi {{first_name}}, I'm happy to check on the lawn work order! I'll reach out to…" at bounding box center [824, 599] width 600 height 74
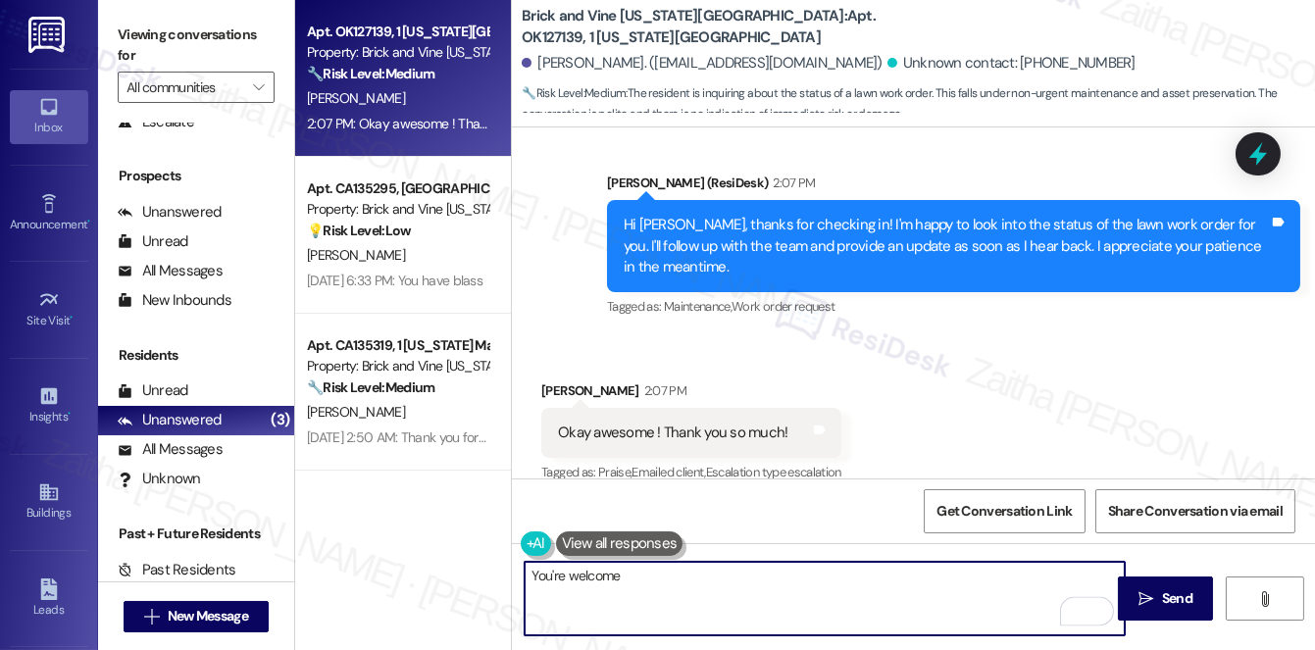
scroll to position [9176, 0]
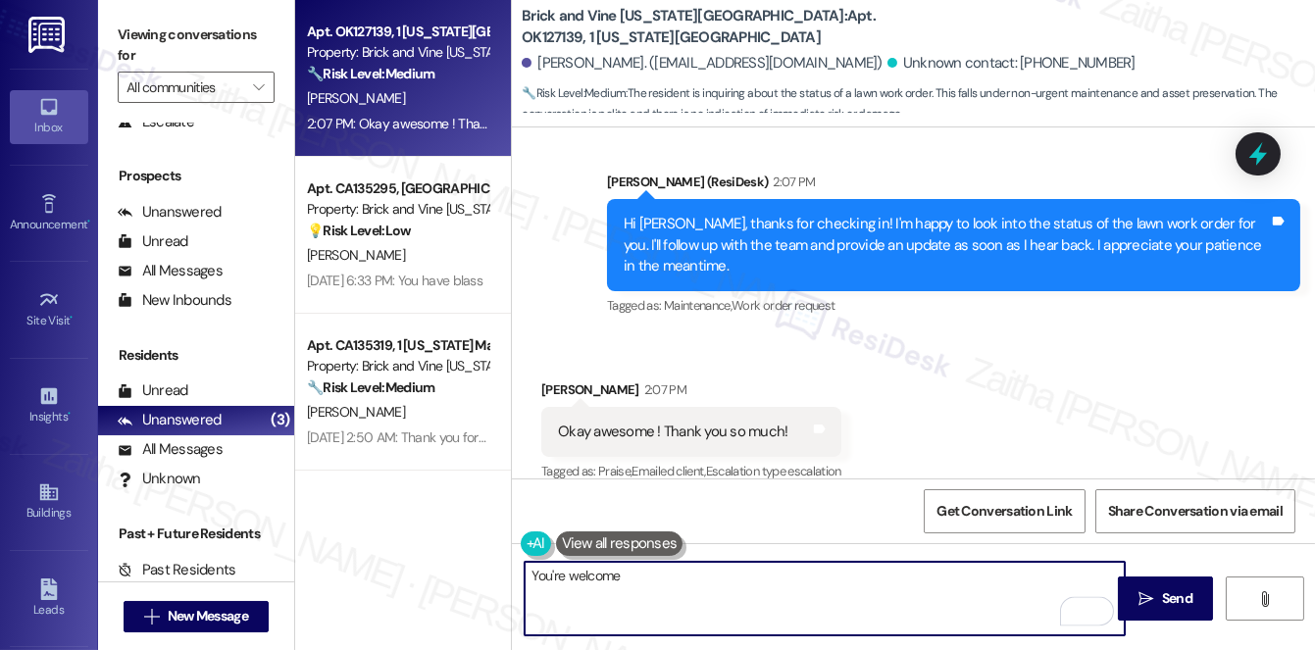
click at [568, 574] on textarea "You're welcome" at bounding box center [824, 599] width 600 height 74
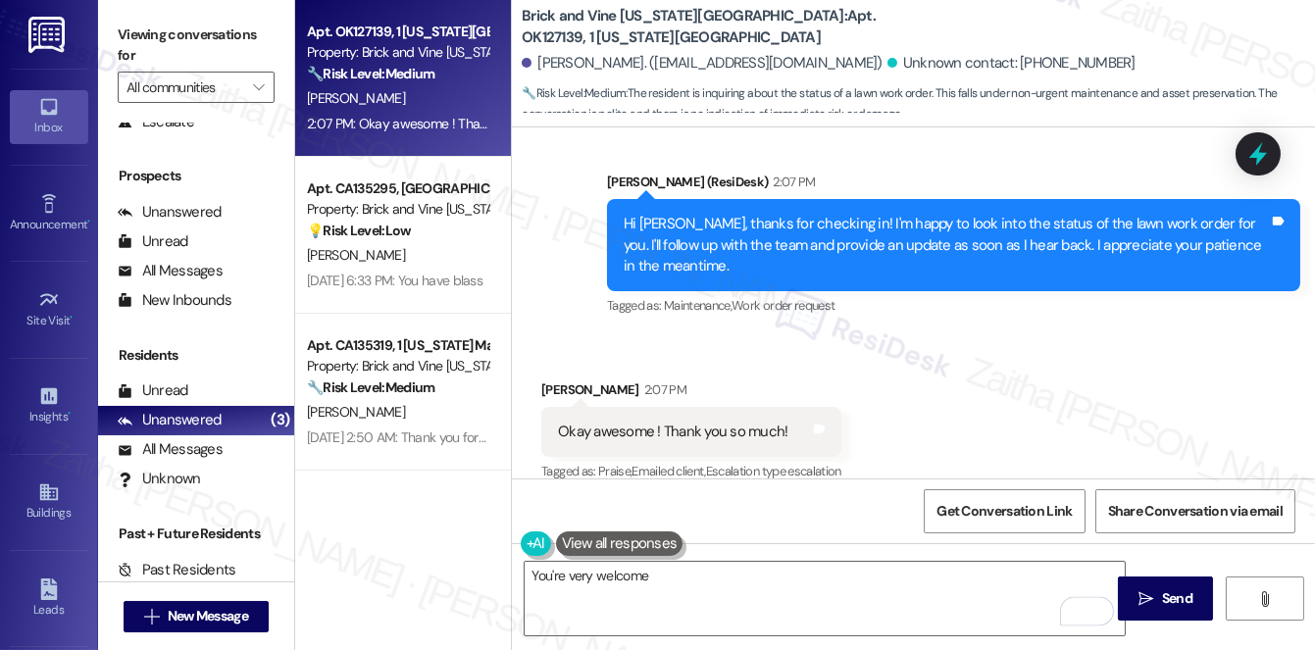
click at [557, 379] on div "[PERSON_NAME] 2:07 PM" at bounding box center [691, 392] width 300 height 27
copy div "[PERSON_NAME]"
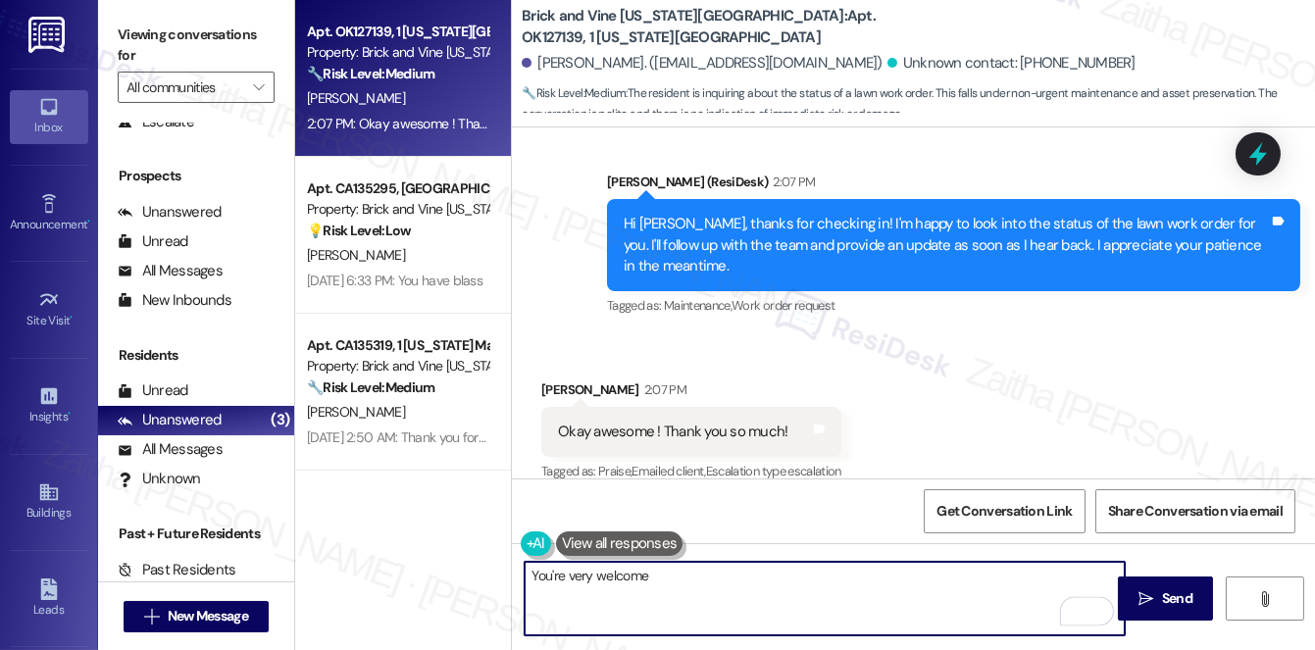
click at [667, 568] on textarea "You're very welcome" at bounding box center [824, 599] width 600 height 74
paste textarea "[PERSON_NAME]"
type textarea "You're very welcome, [PERSON_NAME]!"
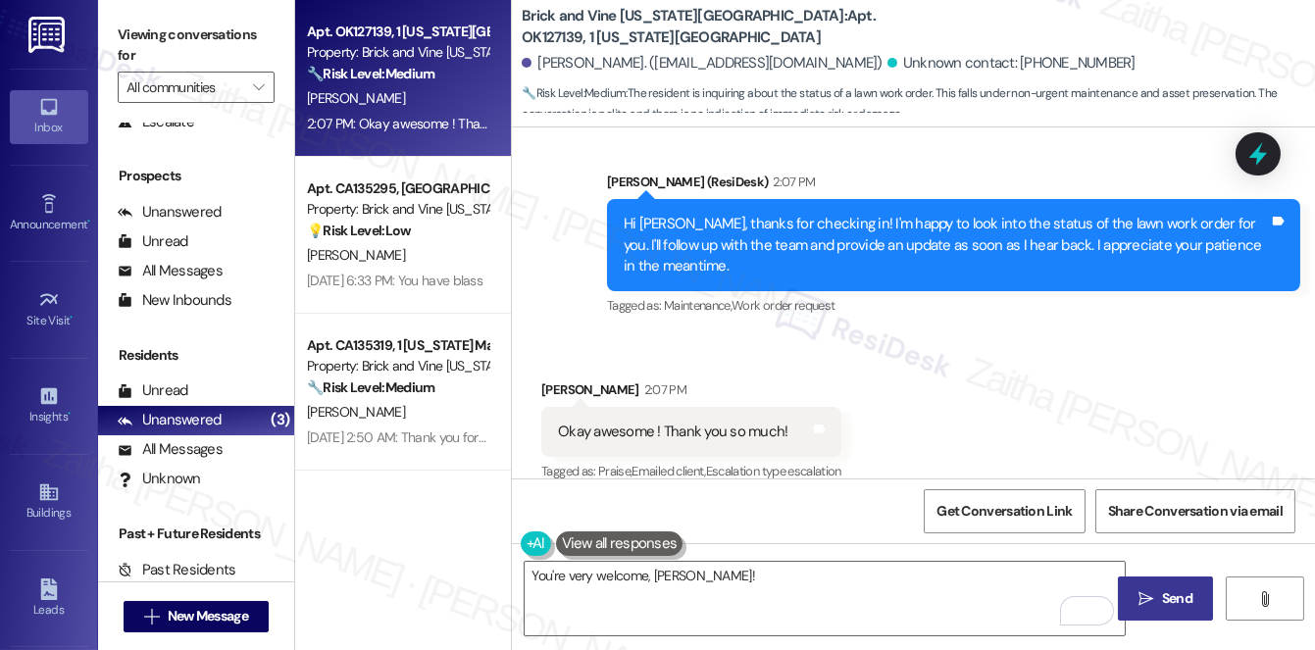
click at [1173, 595] on span "Send" at bounding box center [1177, 598] width 30 height 21
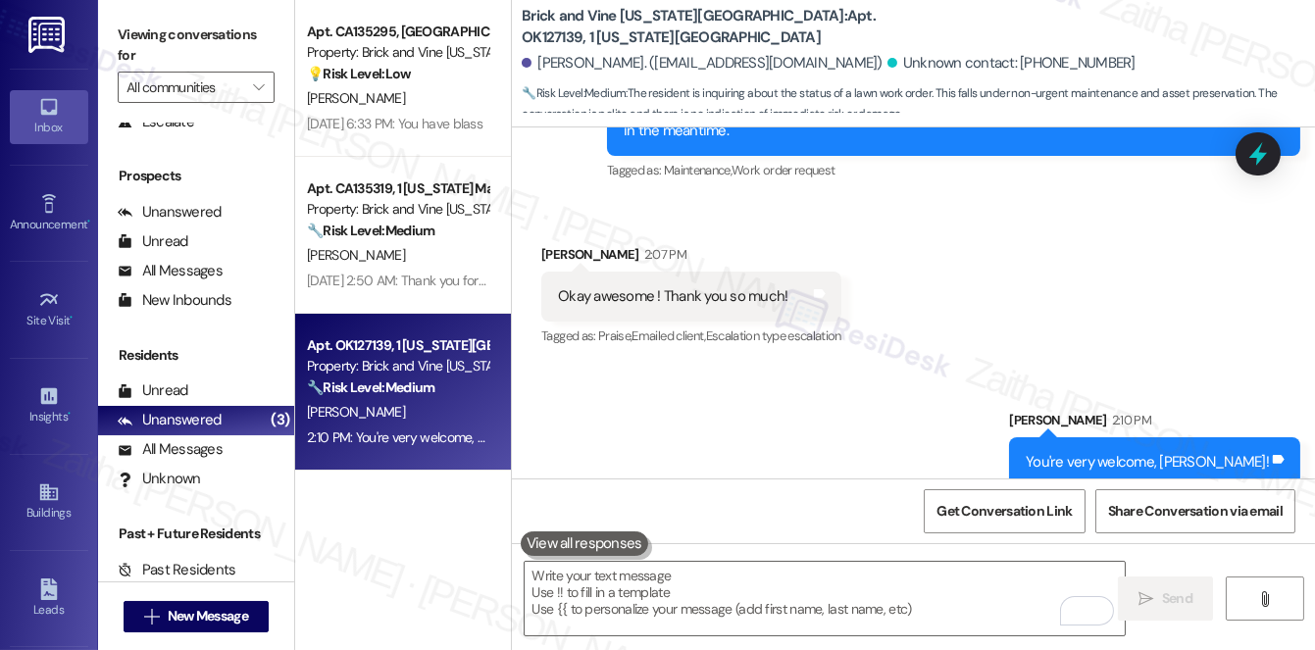
scroll to position [9312, 0]
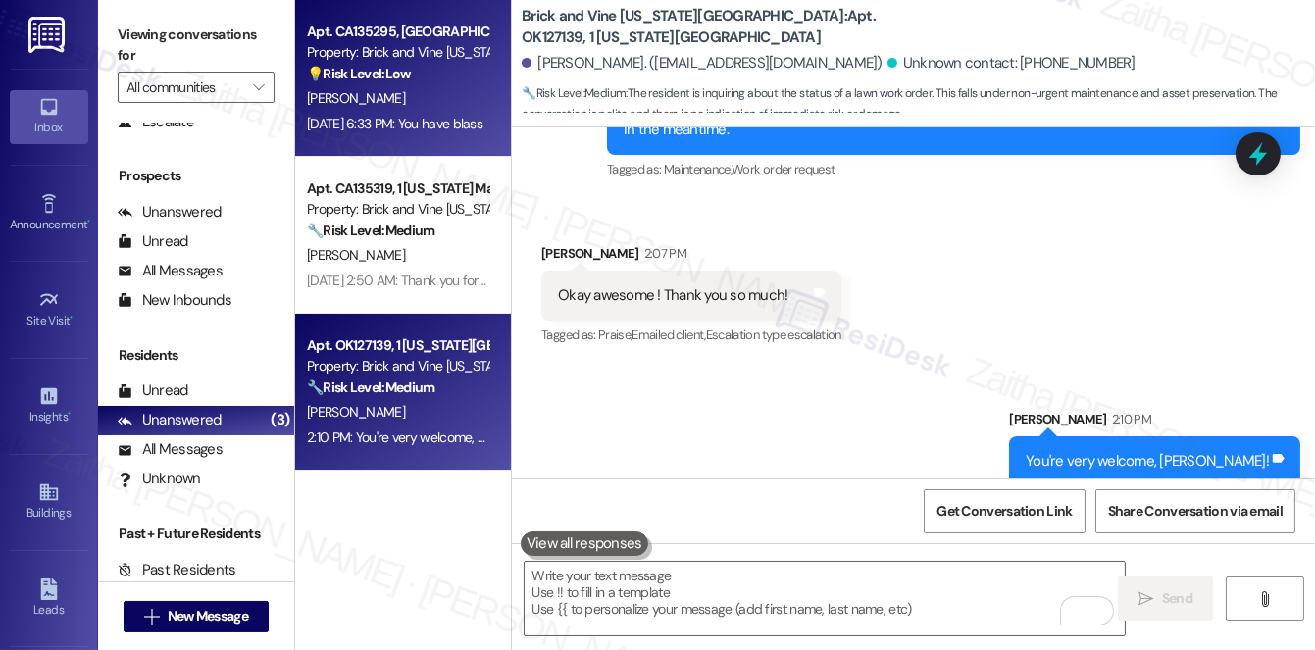
click at [406, 145] on div "Apt. CA135295, 1 [US_STATE] Market Property: Brick and Vine [US_STATE] 💡 Risk L…" at bounding box center [403, 78] width 216 height 157
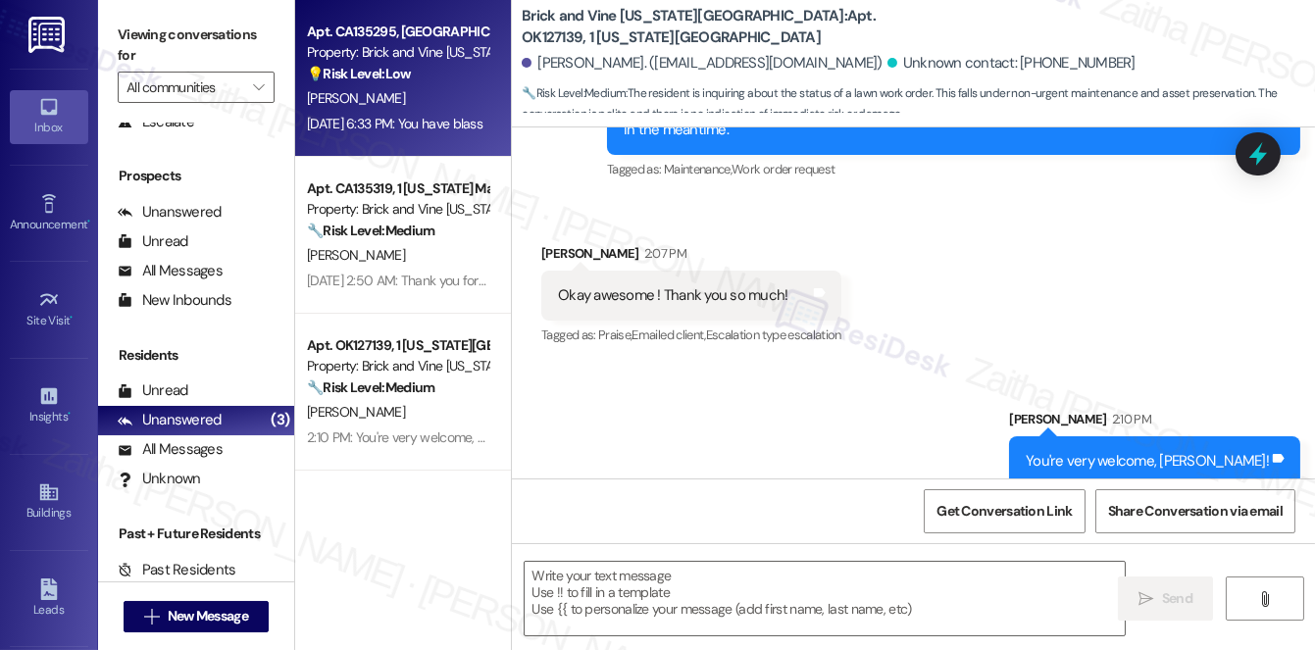
type textarea "Fetching suggested responses. Please feel free to read through the conversation…"
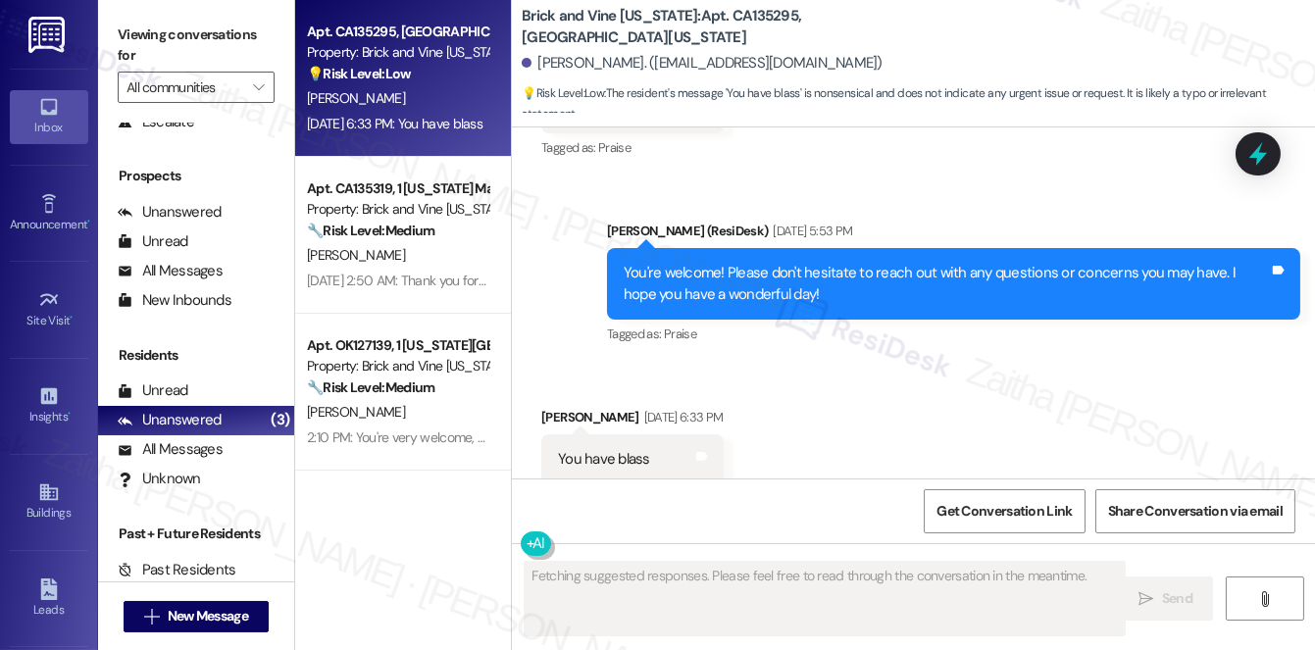
scroll to position [10801, 0]
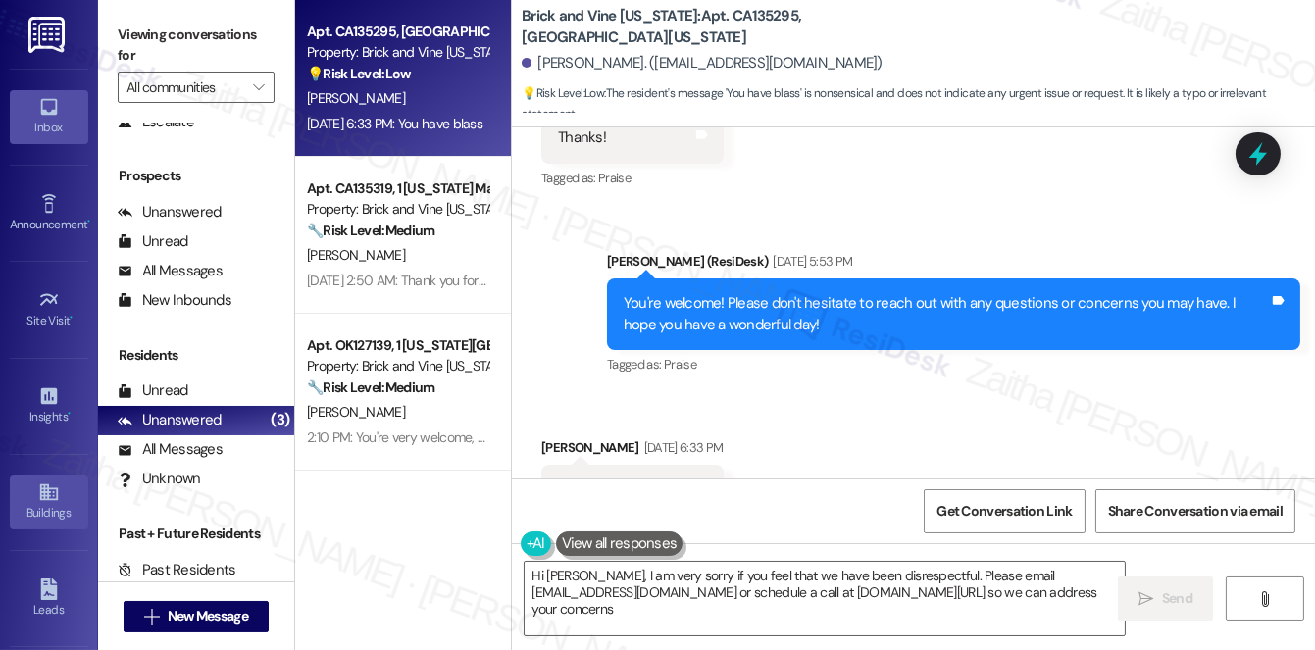
type textarea "Hi [PERSON_NAME], I am very sorry if you feel that we have been disrespectful. …"
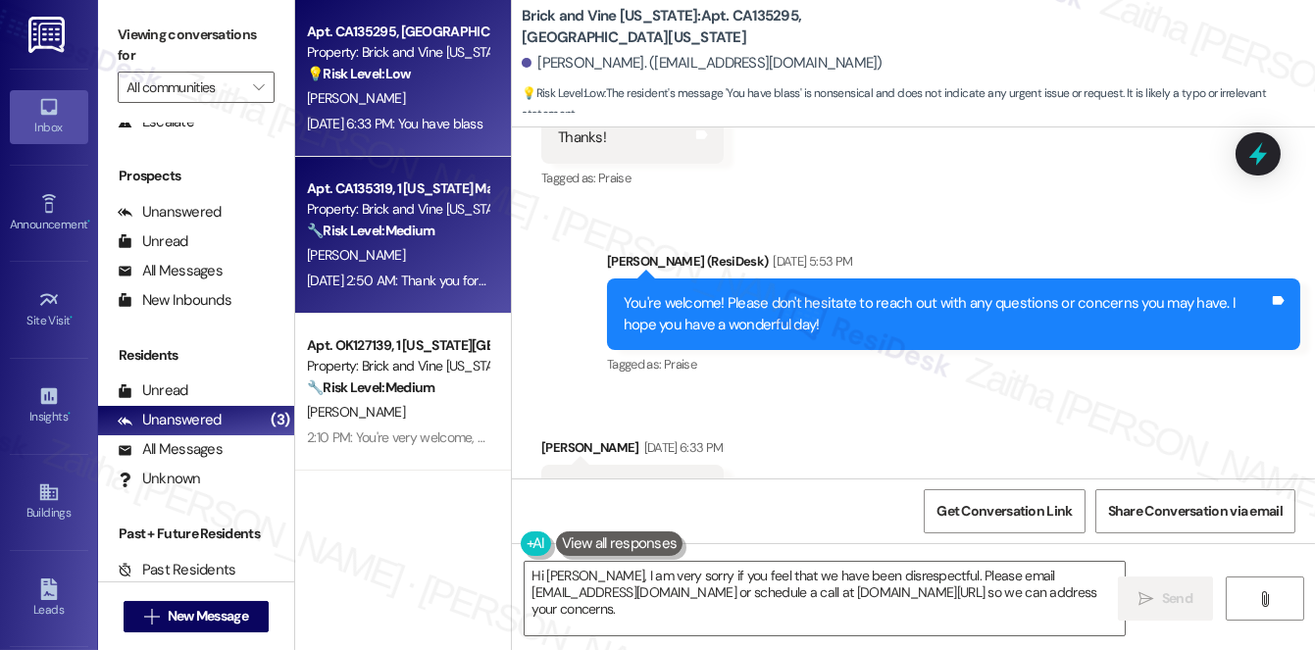
click at [398, 270] on div "[DATE] 2:50 AM: Thank you for your message. Our offices are currently closed, b…" at bounding box center [397, 281] width 185 height 25
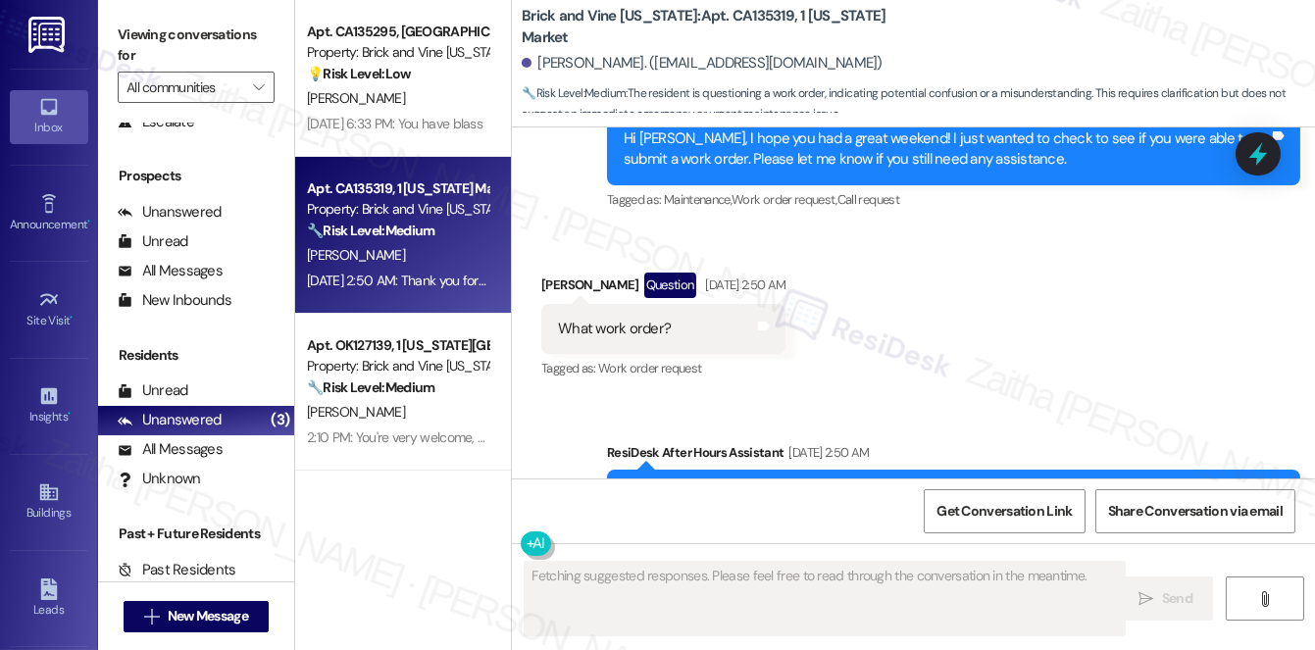
scroll to position [6007, 0]
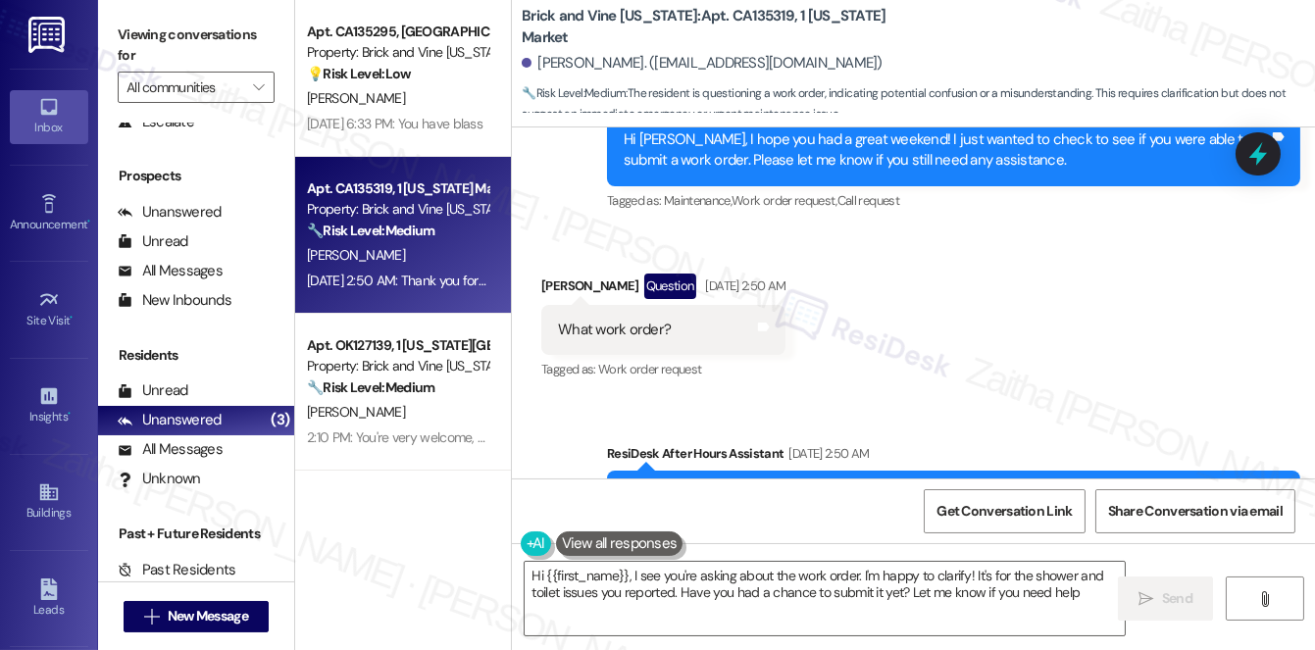
type textarea "Hi {{first_name}}, I see you're asking about the work order. I'm happy to clari…"
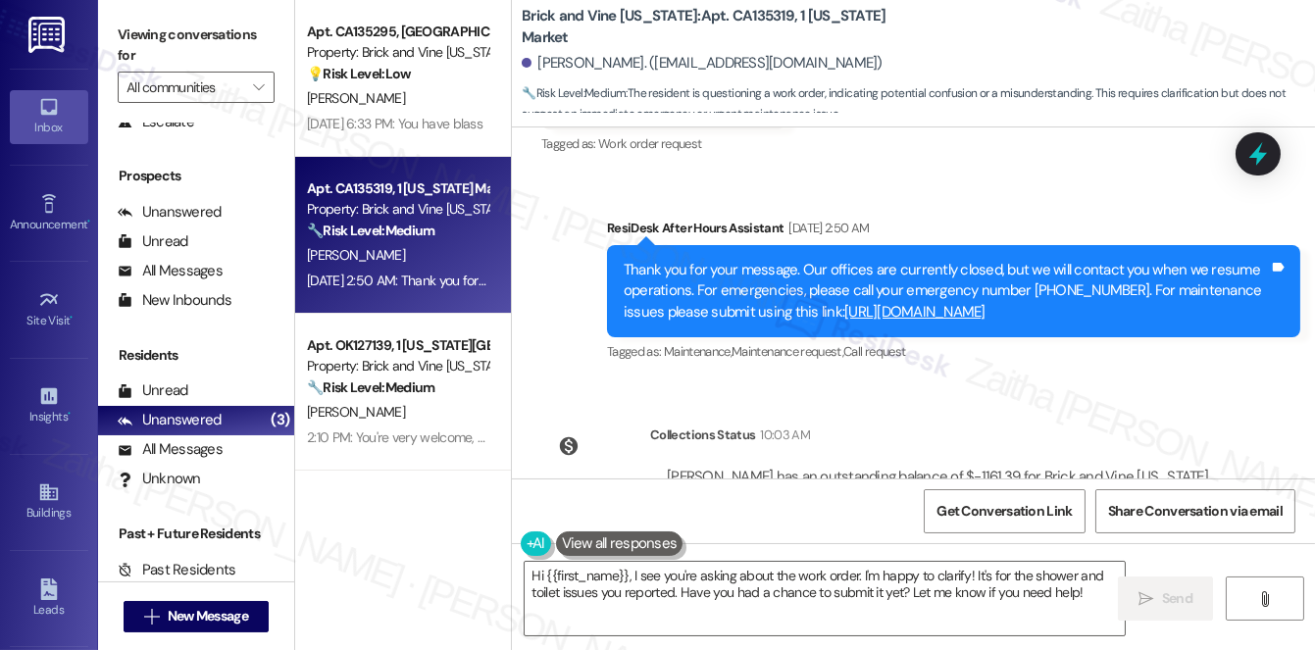
scroll to position [6275, 0]
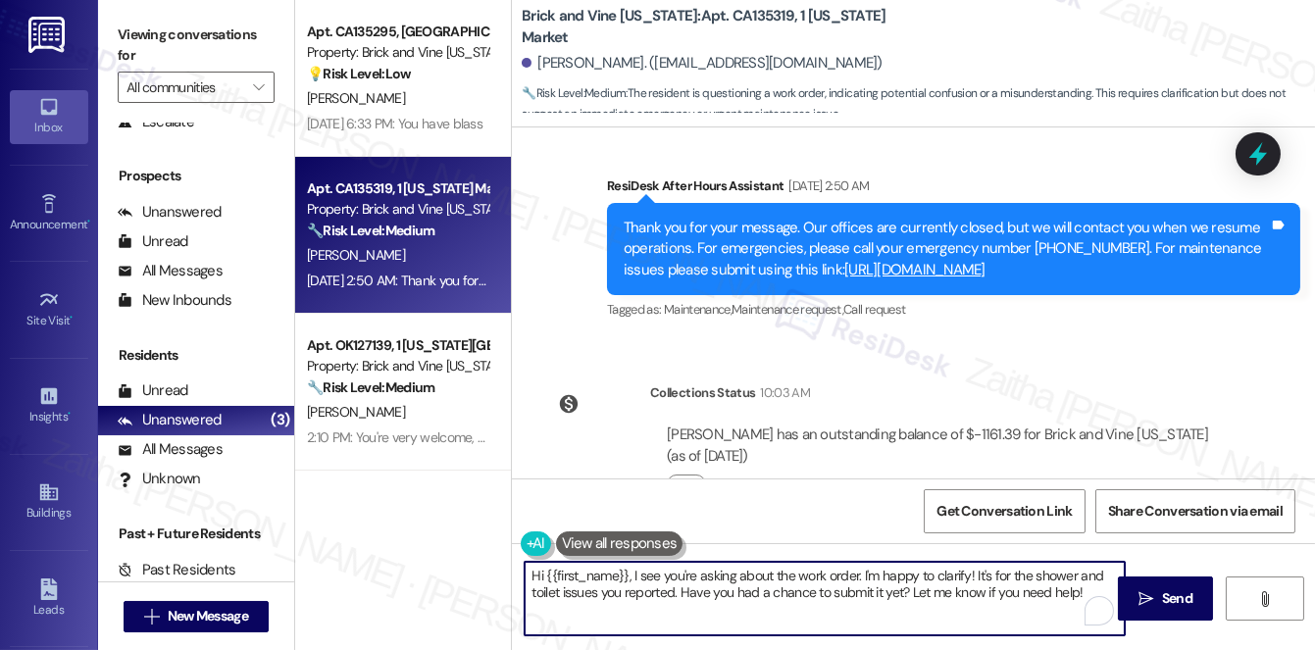
click at [1086, 592] on textarea "Hi {{first_name}}, I see you're asking about the work order. I'm happy to clari…" at bounding box center [824, 599] width 600 height 74
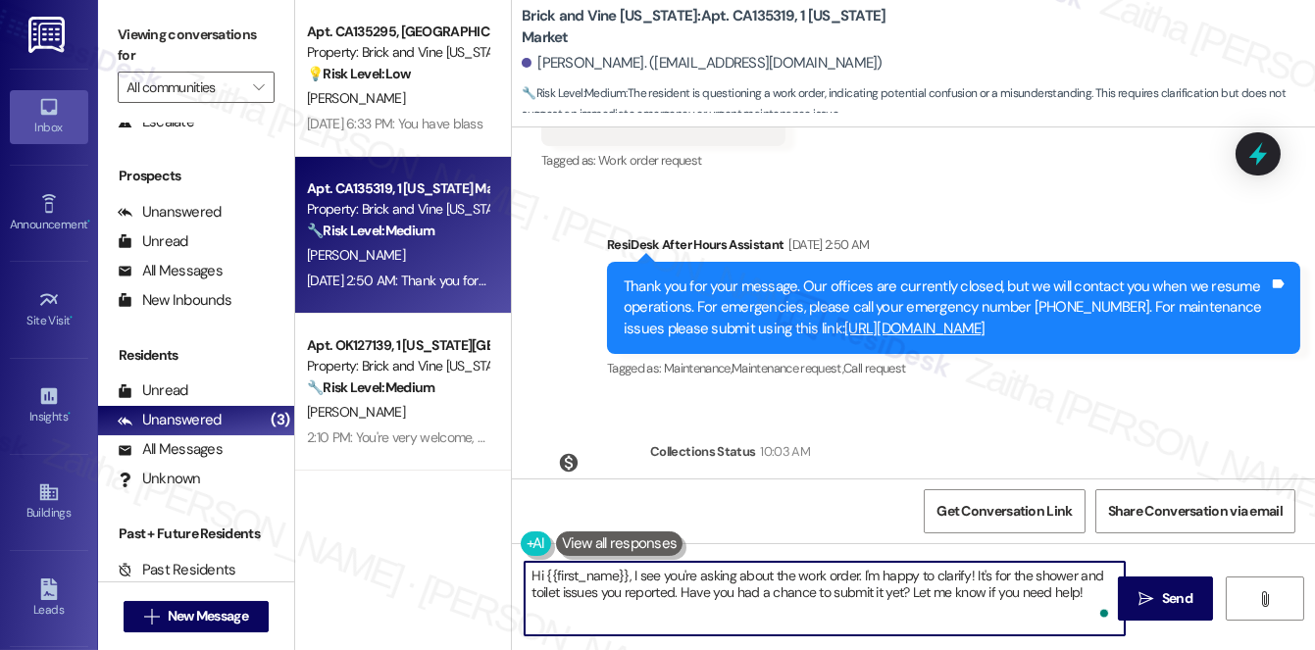
scroll to position [6186, 0]
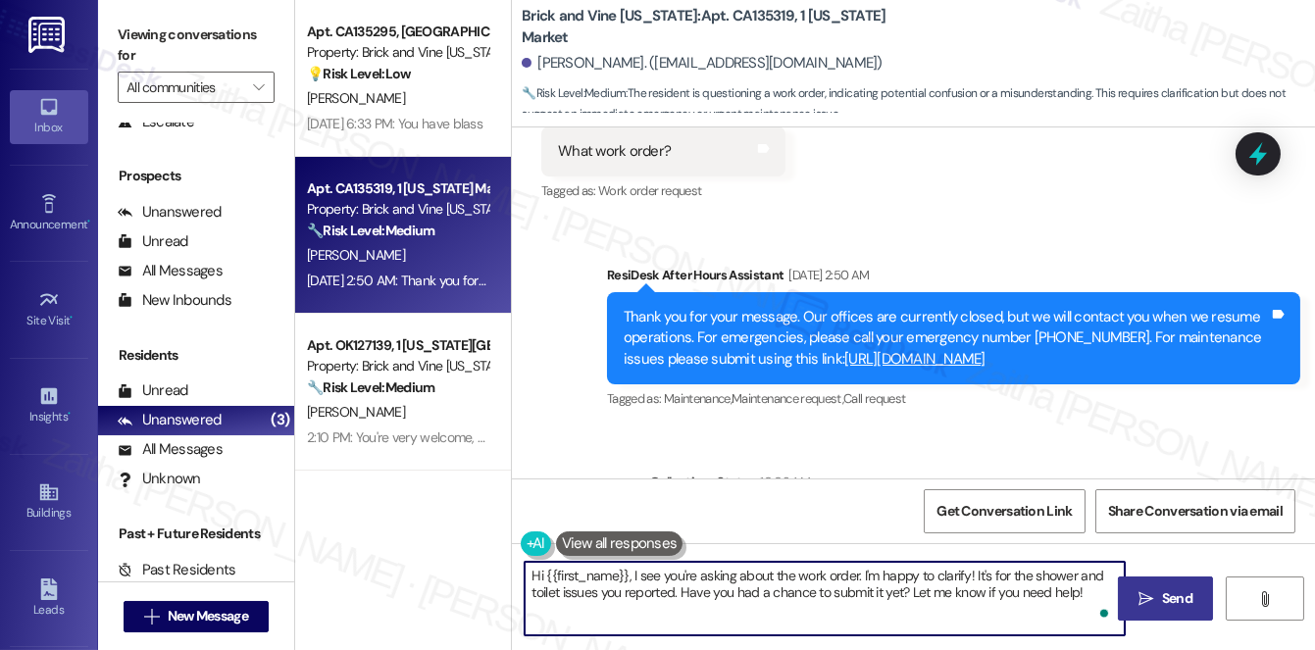
click at [1173, 599] on span "Send" at bounding box center [1177, 598] width 30 height 21
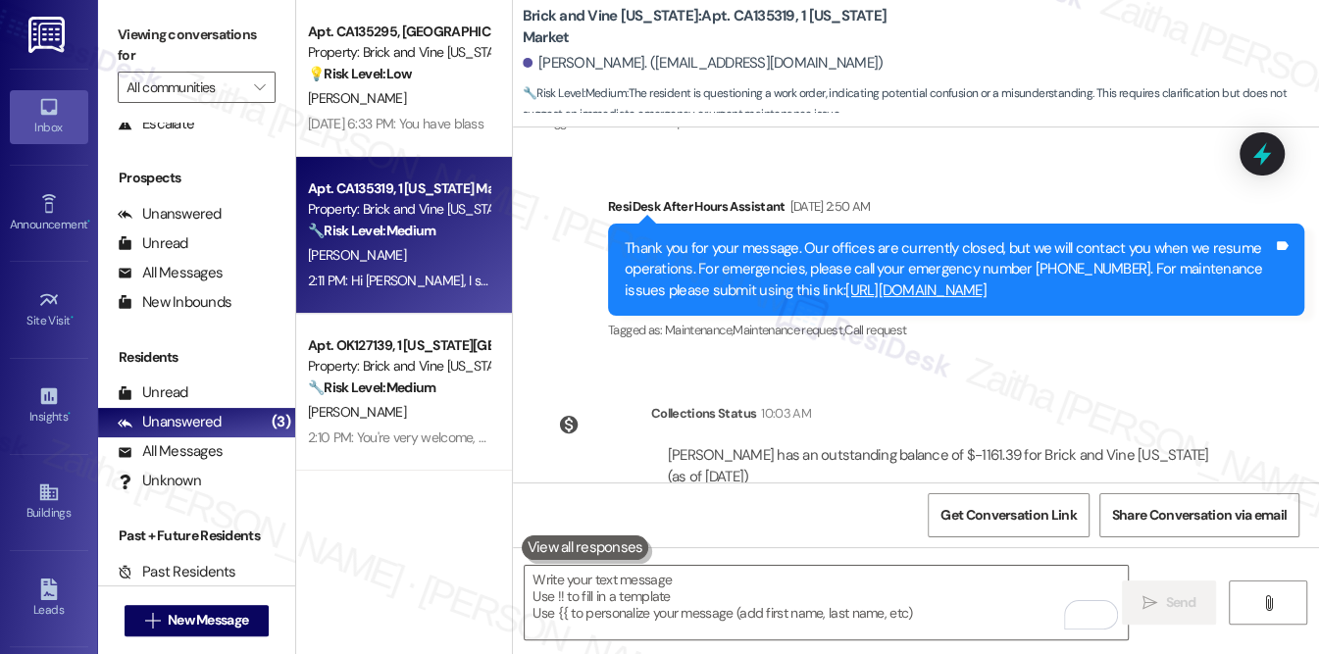
scroll to position [230, 0]
